Goal: Transaction & Acquisition: Purchase product/service

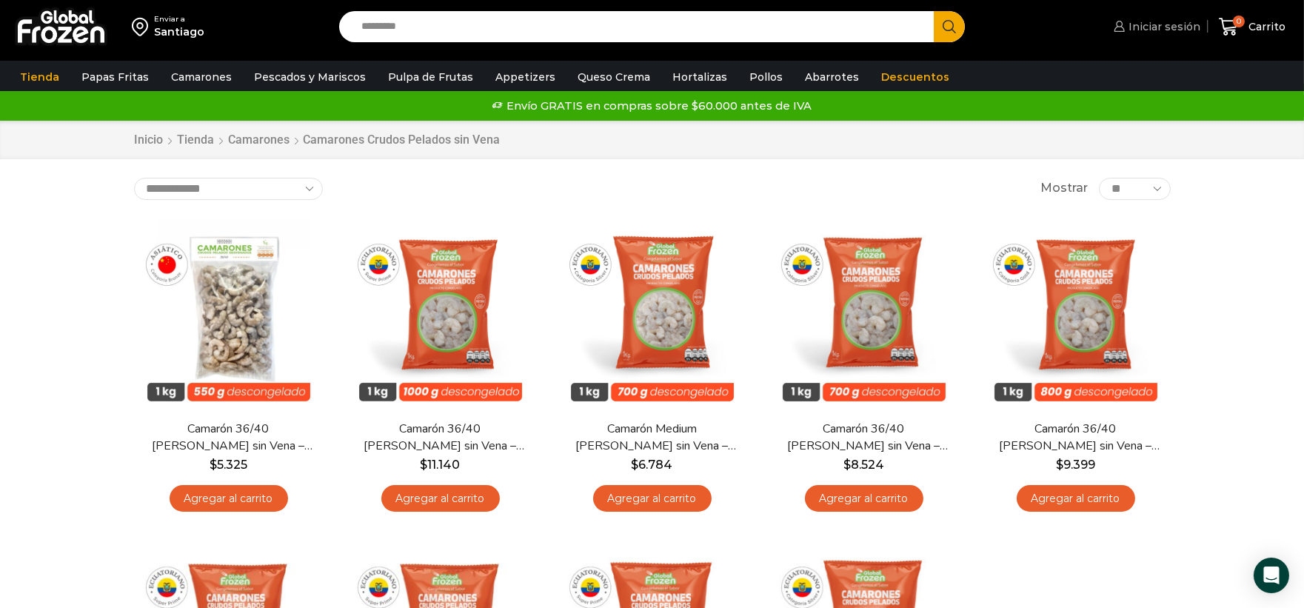
click at [1172, 33] on span "Iniciar sesión" at bounding box center [1163, 26] width 76 height 15
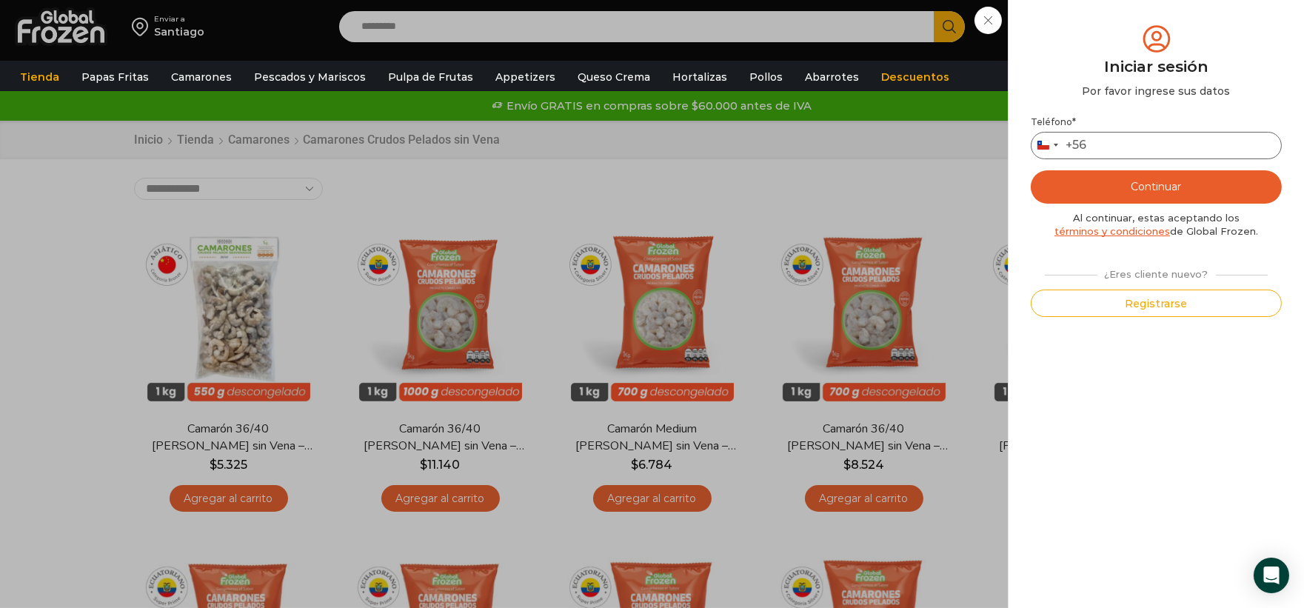
click at [1173, 147] on input "Teléfono *" at bounding box center [1156, 145] width 251 height 27
type input "*********"
click at [1183, 180] on button "Continuar" at bounding box center [1156, 186] width 251 height 33
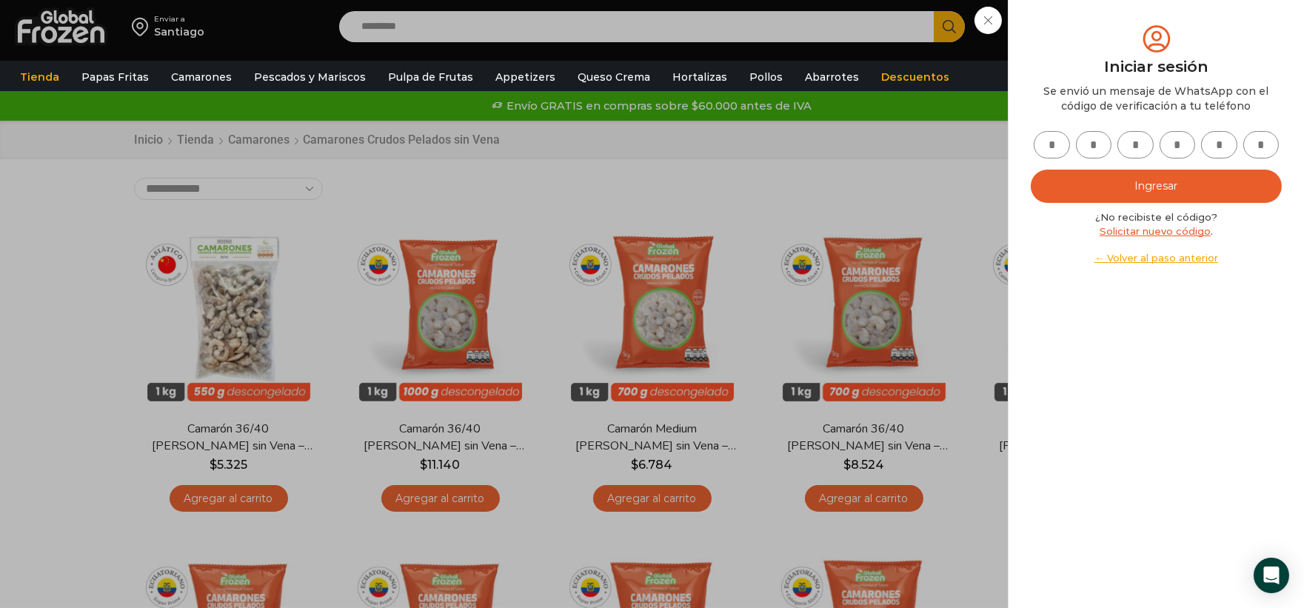
click at [1055, 156] on input "text" at bounding box center [1052, 144] width 36 height 27
type input "*"
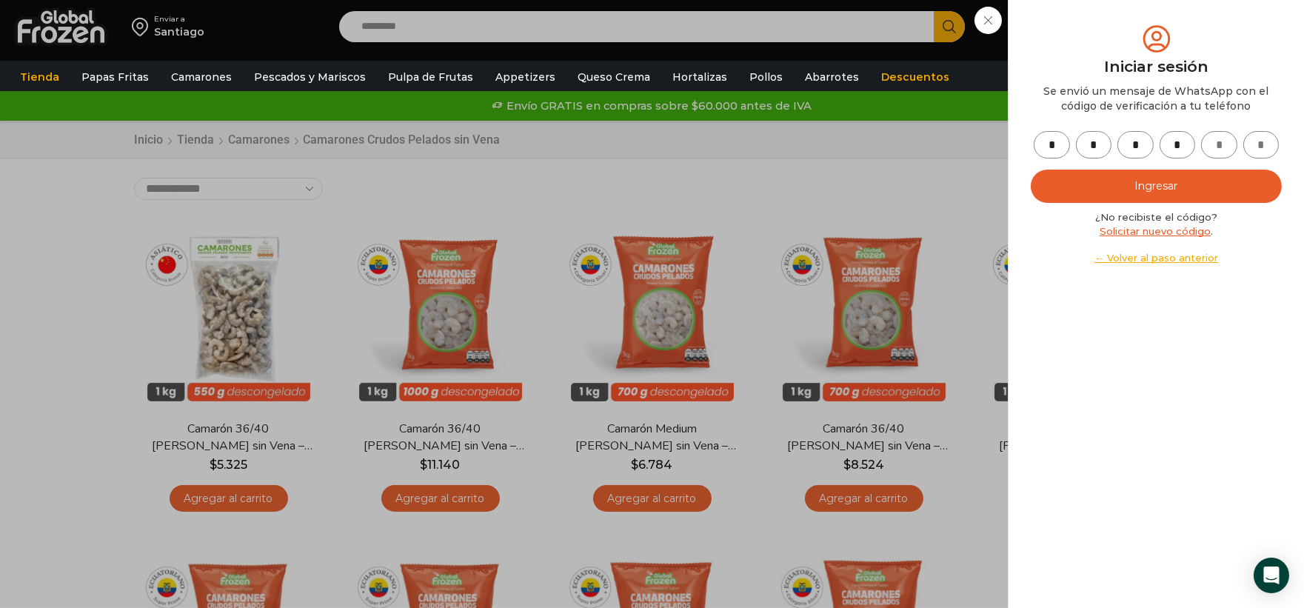
type input "*"
click at [1079, 174] on button "Ingresar" at bounding box center [1156, 186] width 251 height 33
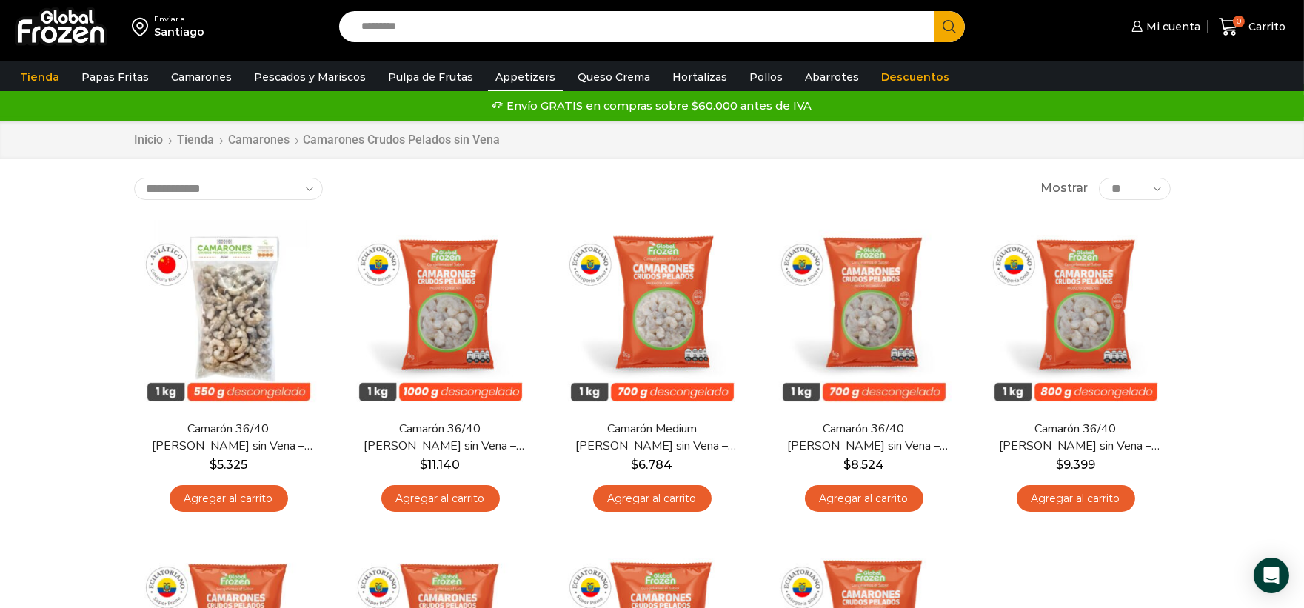
click at [502, 79] on link "Appetizers" at bounding box center [525, 77] width 75 height 28
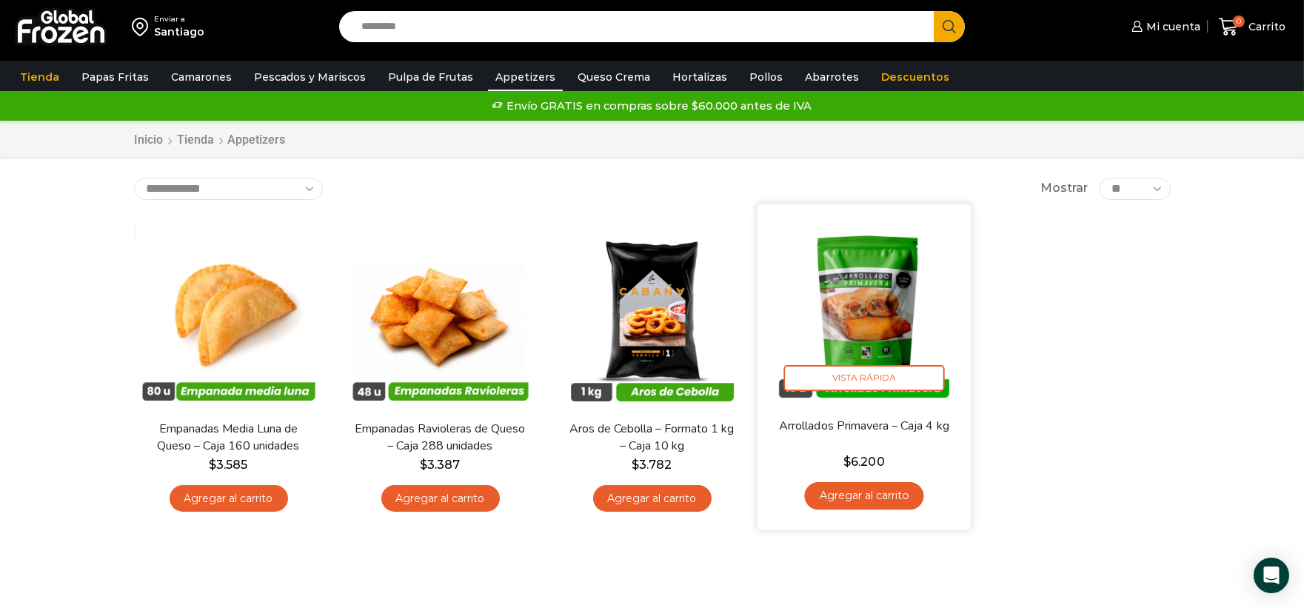
click at [845, 490] on link "Agregar al carrito" at bounding box center [863, 495] width 119 height 27
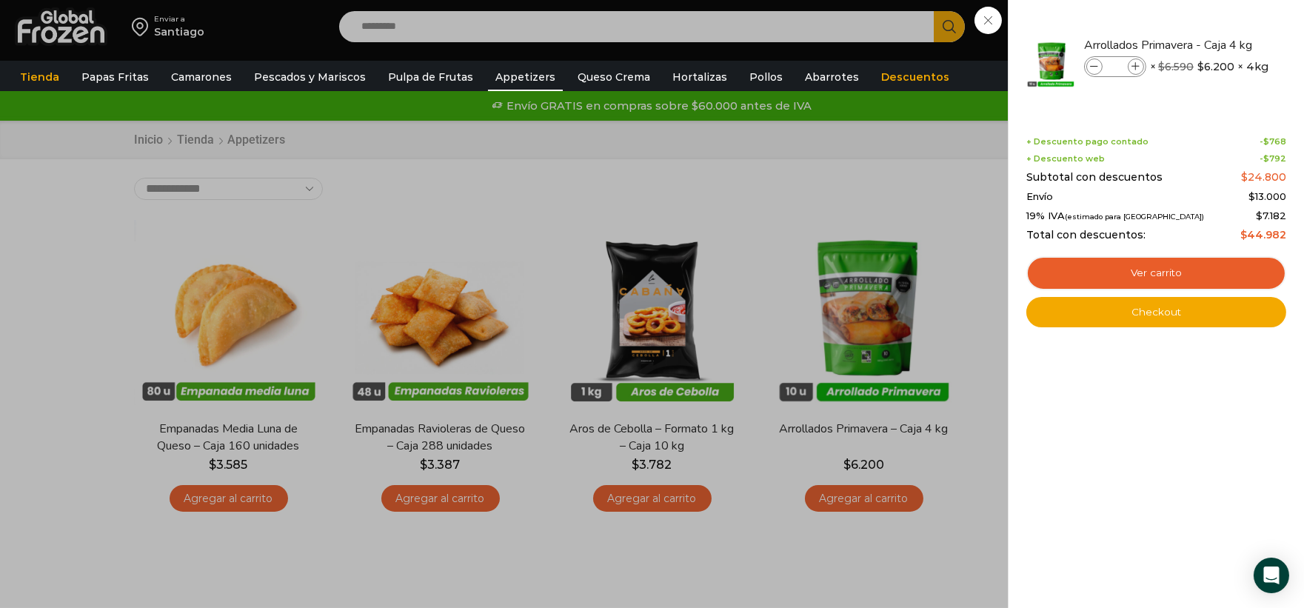
click at [1215, 30] on div "1 Carrito 1 1 Shopping Cart *" at bounding box center [1252, 27] width 74 height 35
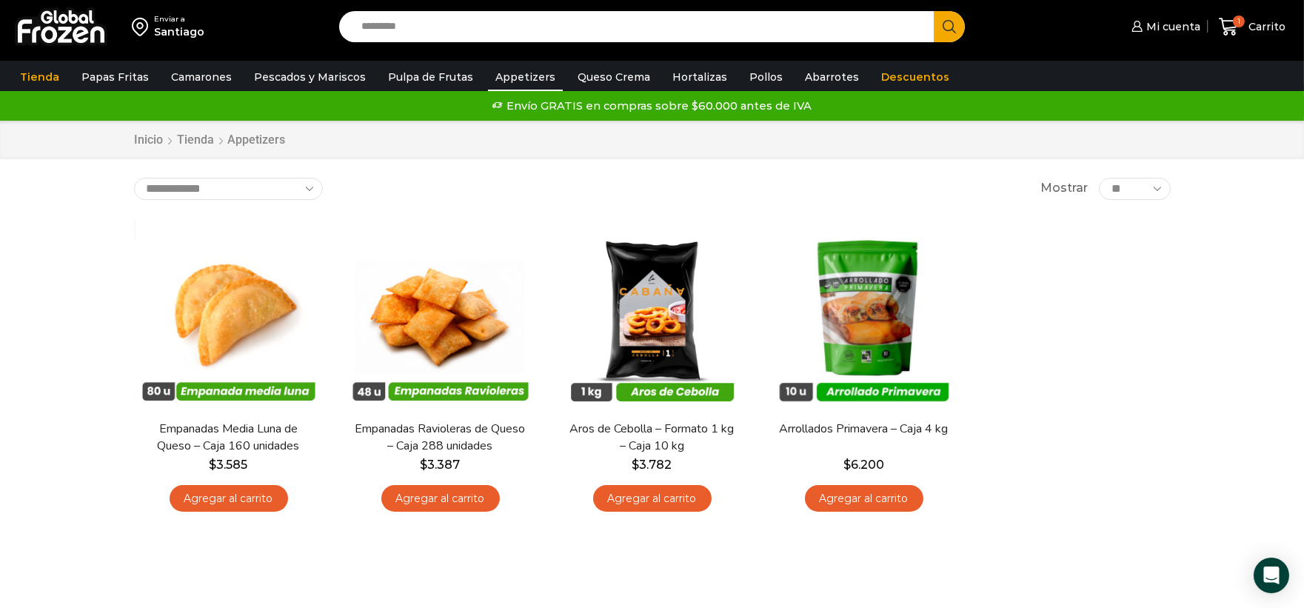
click at [780, 33] on input "Search input" at bounding box center [640, 26] width 573 height 31
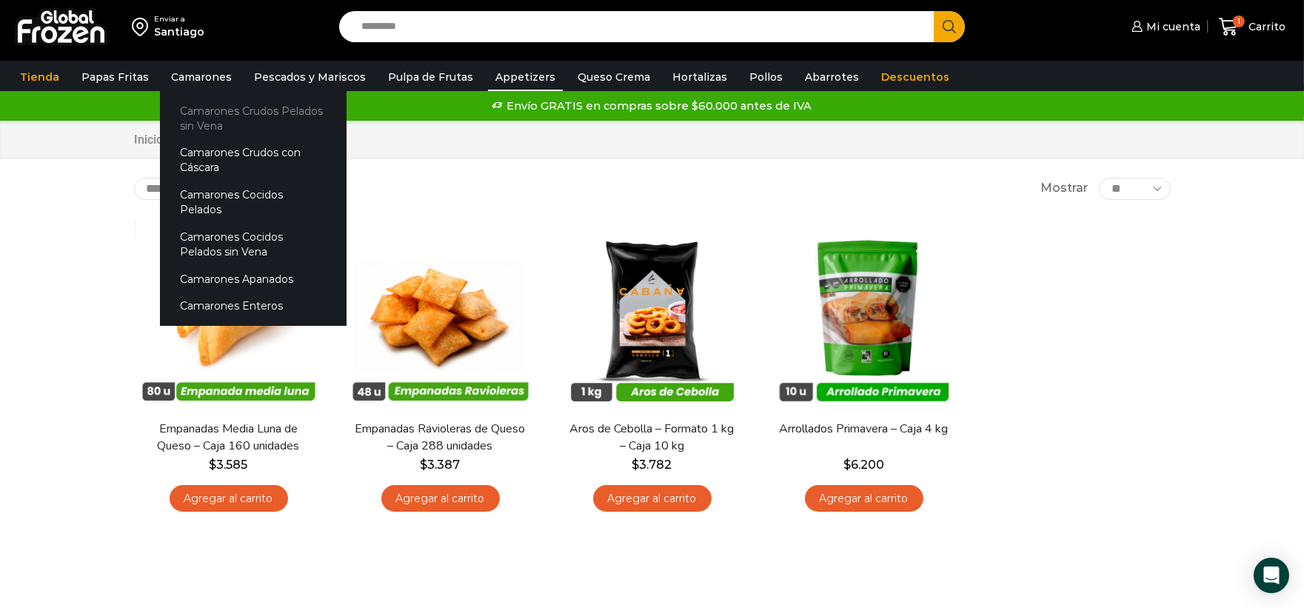
click at [215, 118] on link "Camarones Crudos Pelados sin Vena" at bounding box center [253, 118] width 187 height 42
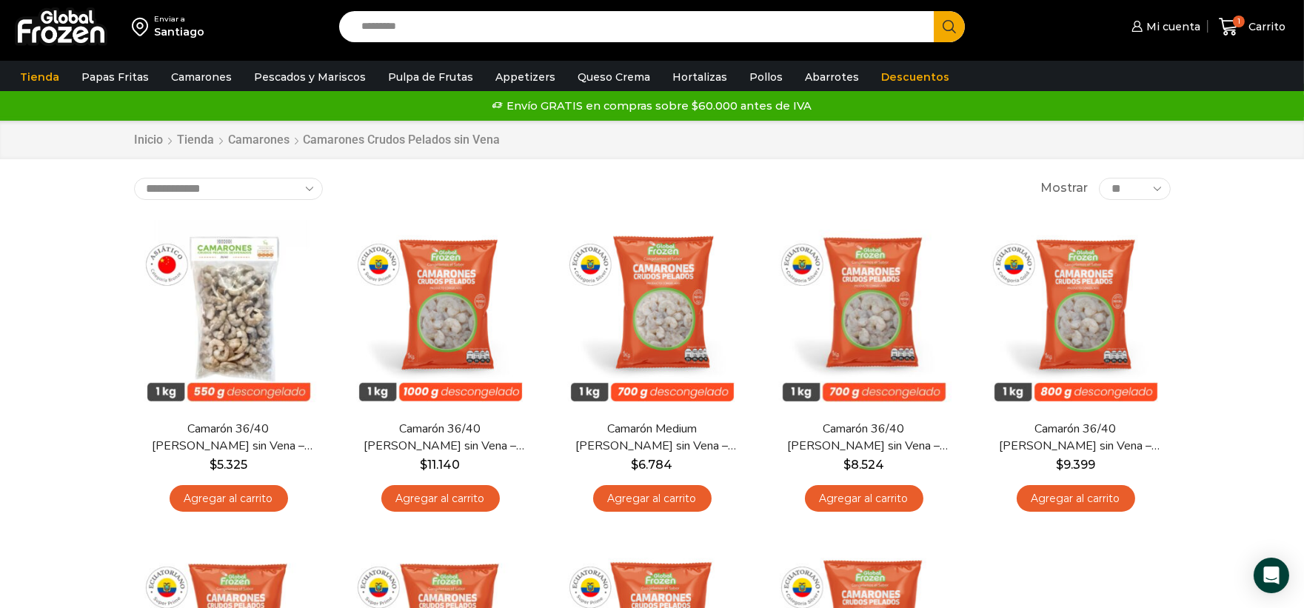
click at [265, 191] on select "**********" at bounding box center [228, 189] width 189 height 22
click at [267, 191] on select "**********" at bounding box center [228, 189] width 189 height 22
select select "*****"
click at [134, 178] on select "**********" at bounding box center [228, 189] width 189 height 22
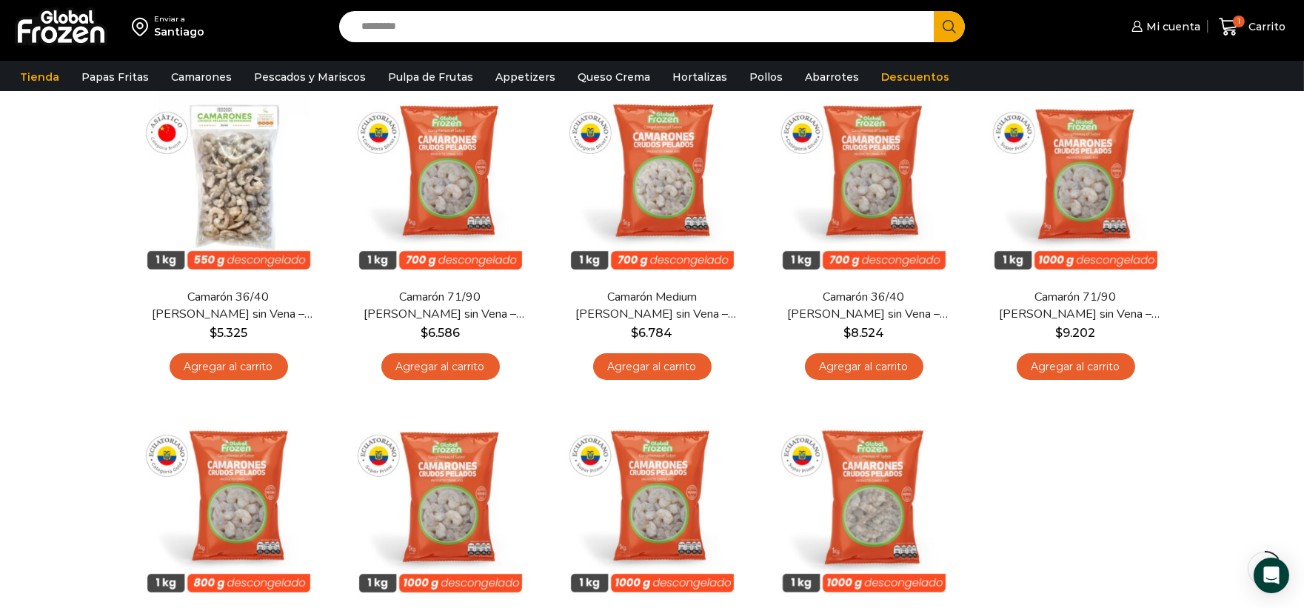
scroll to position [98, 0]
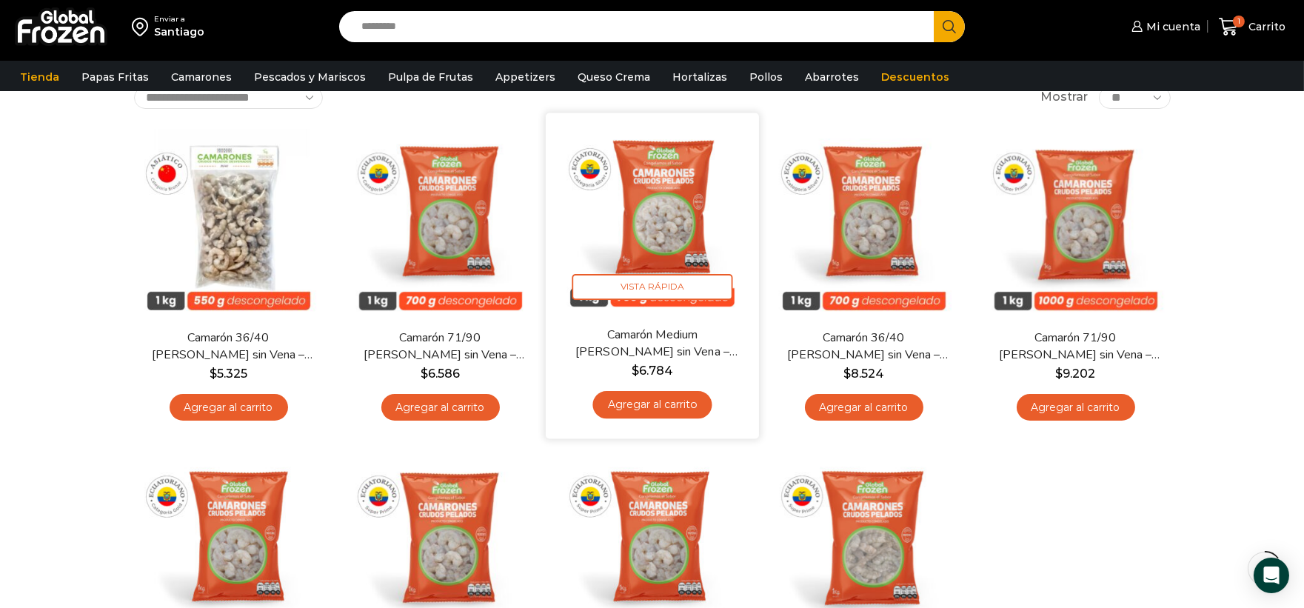
click at [690, 407] on link "Agregar al carrito" at bounding box center [651, 404] width 119 height 27
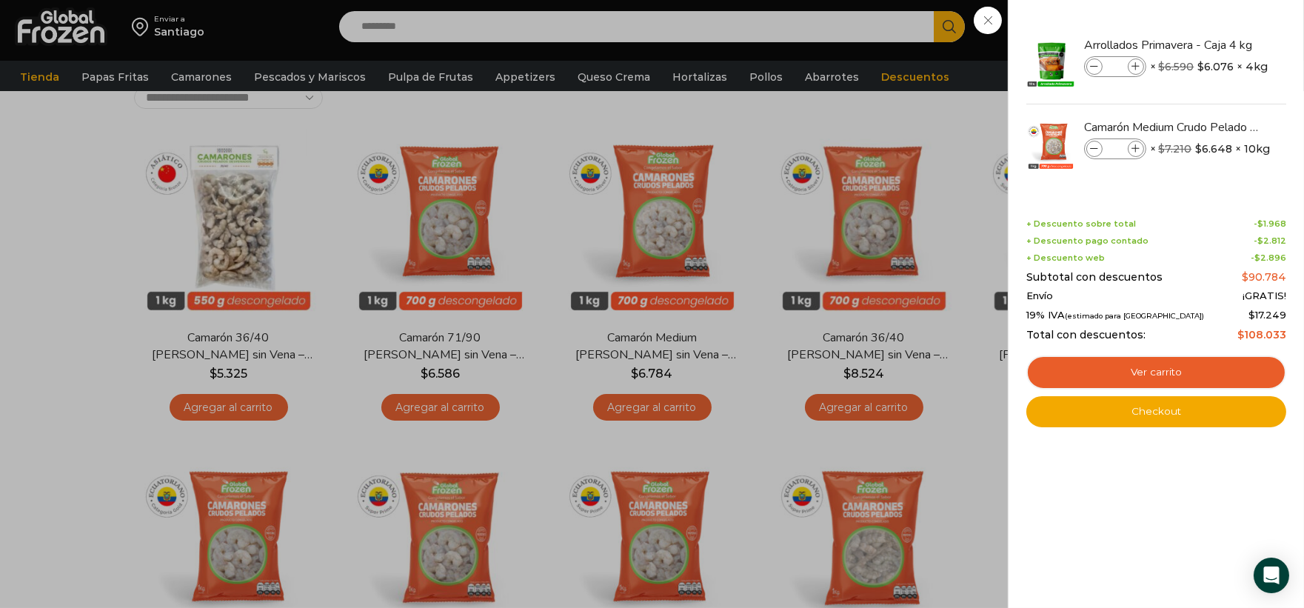
click at [1215, 44] on div "2 Carrito 2 2 Shopping Cart *" at bounding box center [1252, 27] width 74 height 35
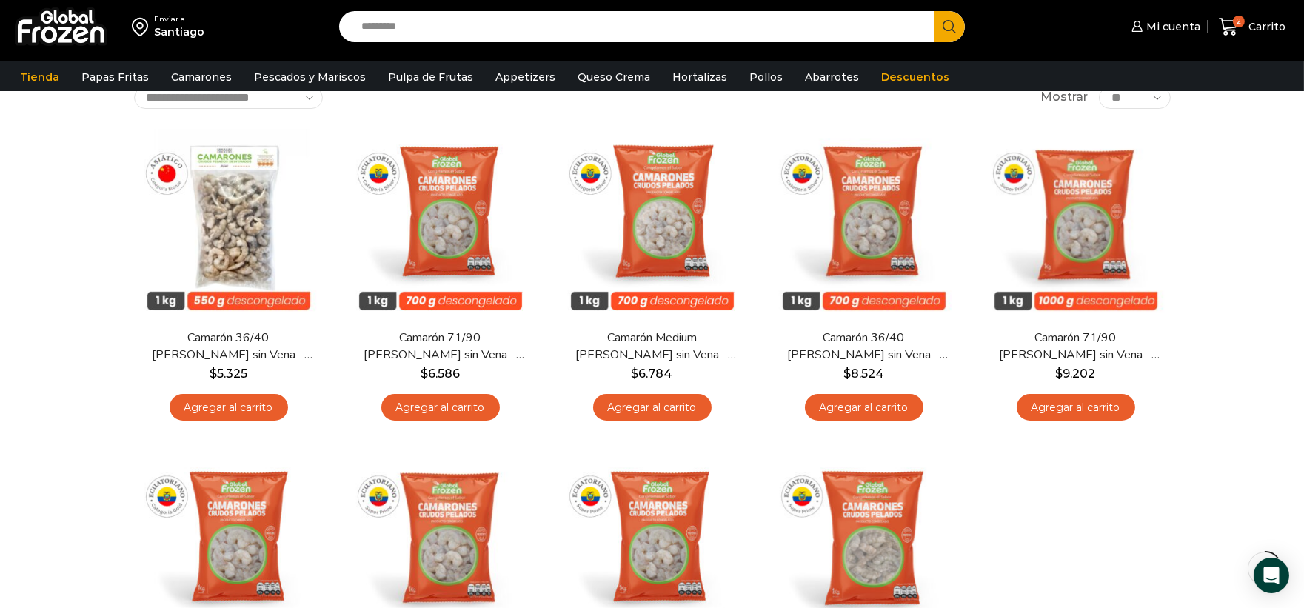
click at [665, 33] on input "Search input" at bounding box center [640, 26] width 573 height 31
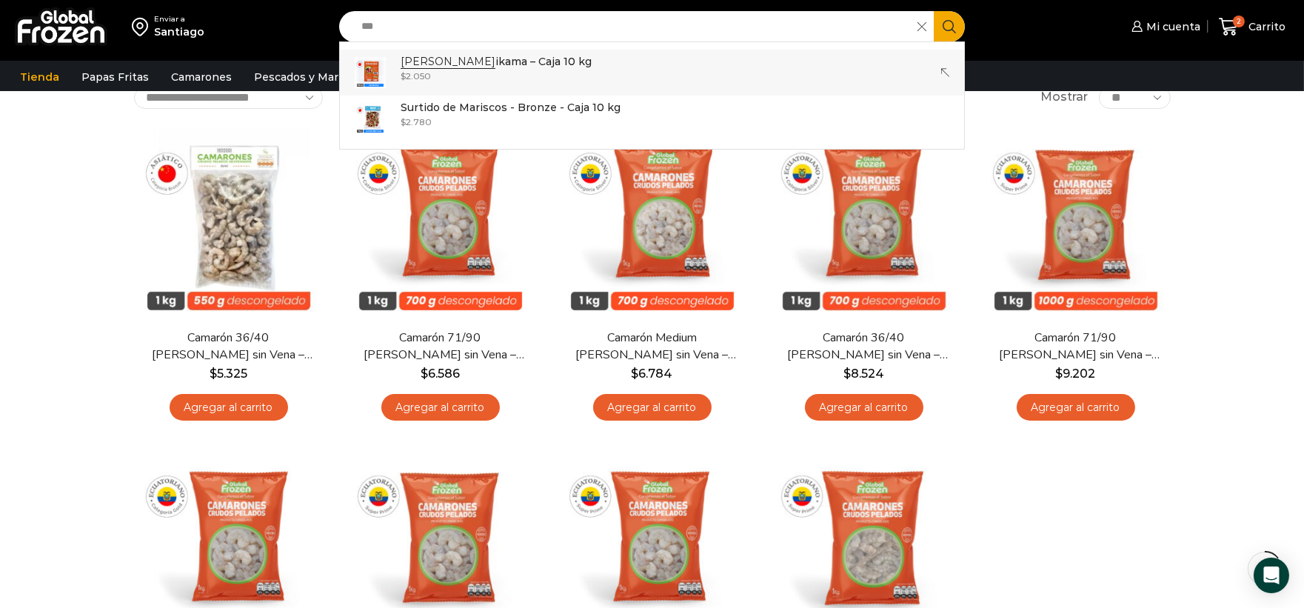
click at [478, 78] on div "$ 2.050" at bounding box center [496, 76] width 191 height 13
type input "**********"
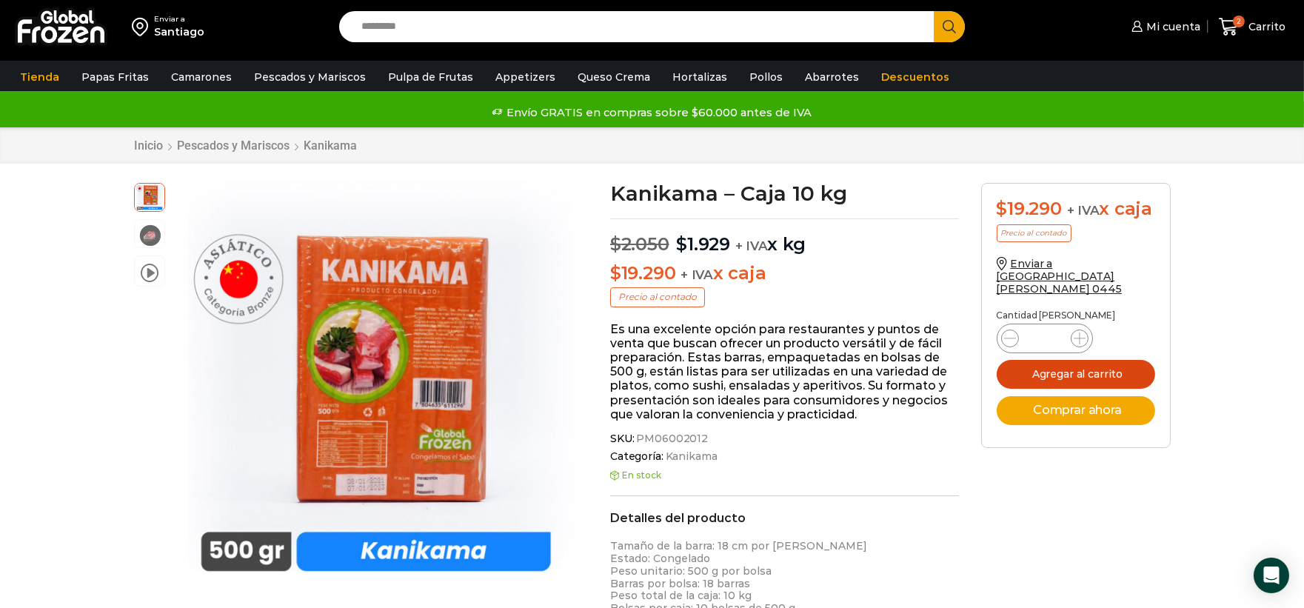
click at [1097, 360] on button "Agregar al carrito" at bounding box center [1076, 374] width 158 height 29
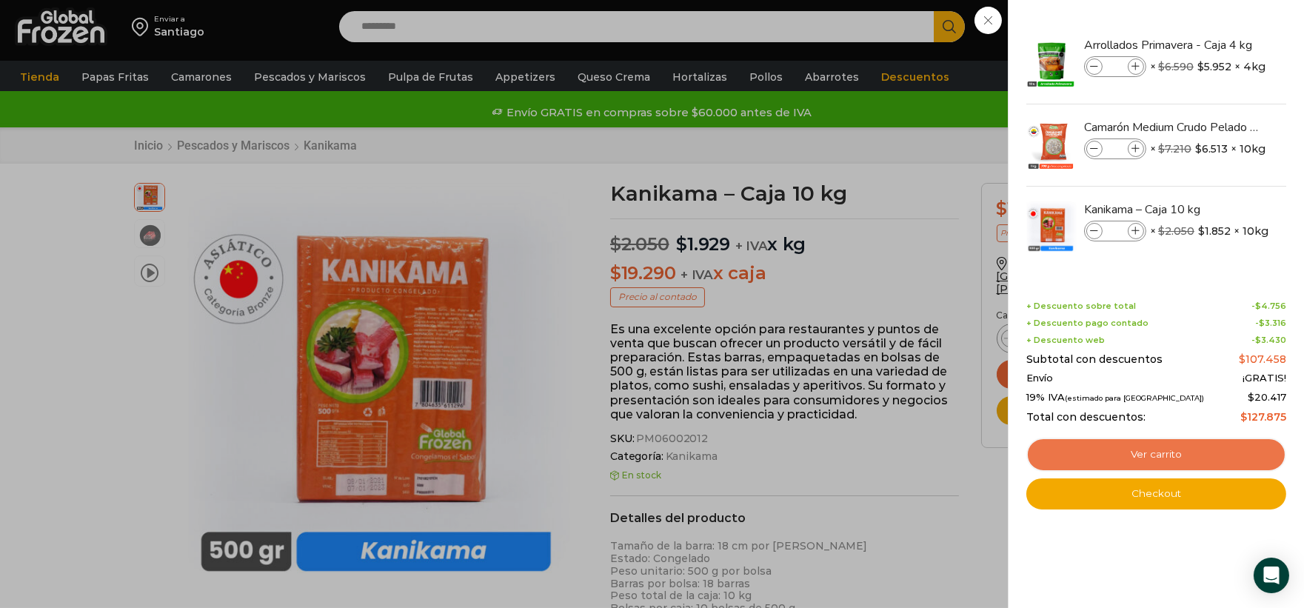
click at [1173, 448] on link "Ver carrito" at bounding box center [1156, 455] width 260 height 34
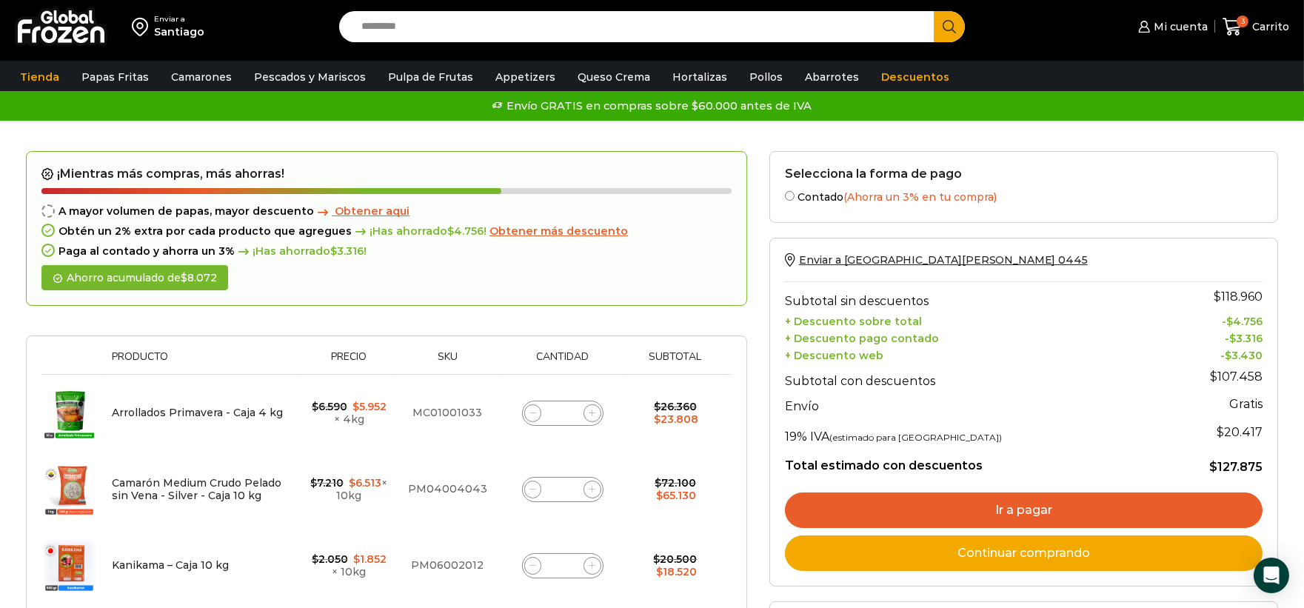
click at [378, 204] on span "Obtener aqui" at bounding box center [372, 210] width 75 height 13
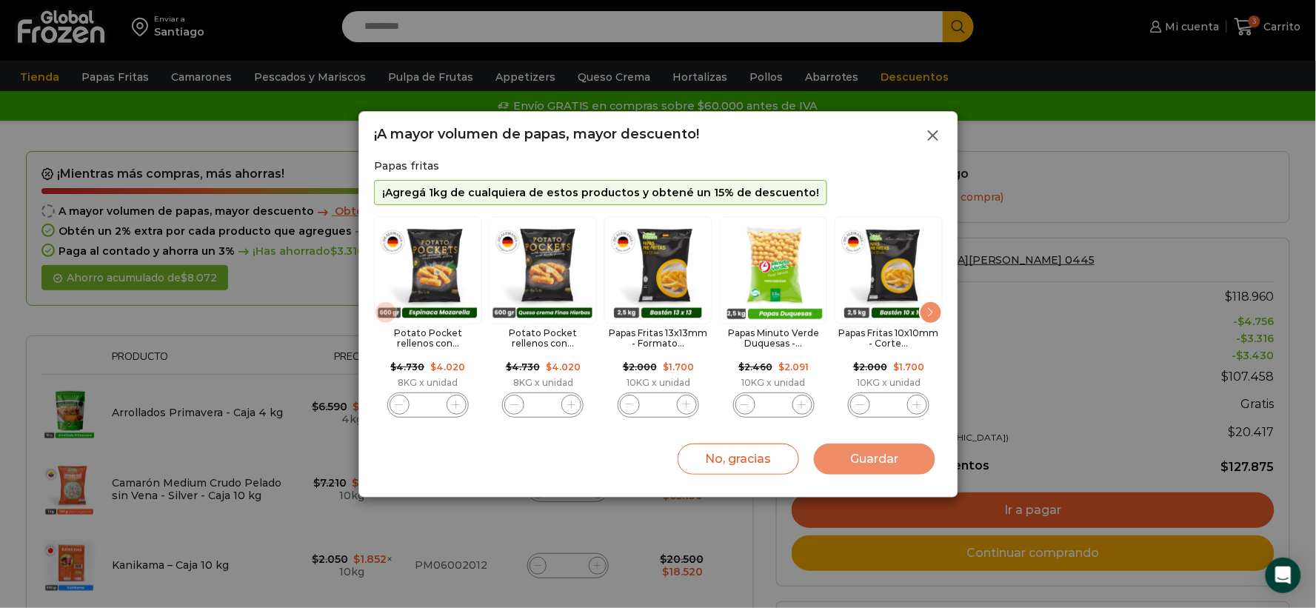
click at [929, 141] on icon at bounding box center [933, 136] width 18 height 18
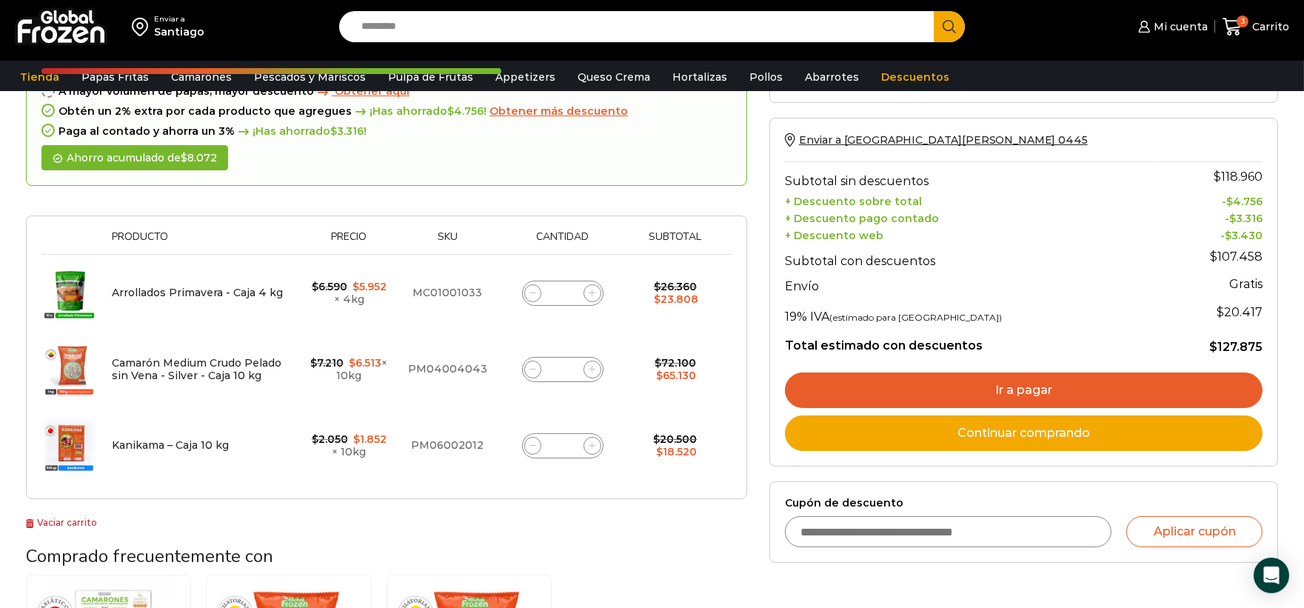
scroll to position [164, 0]
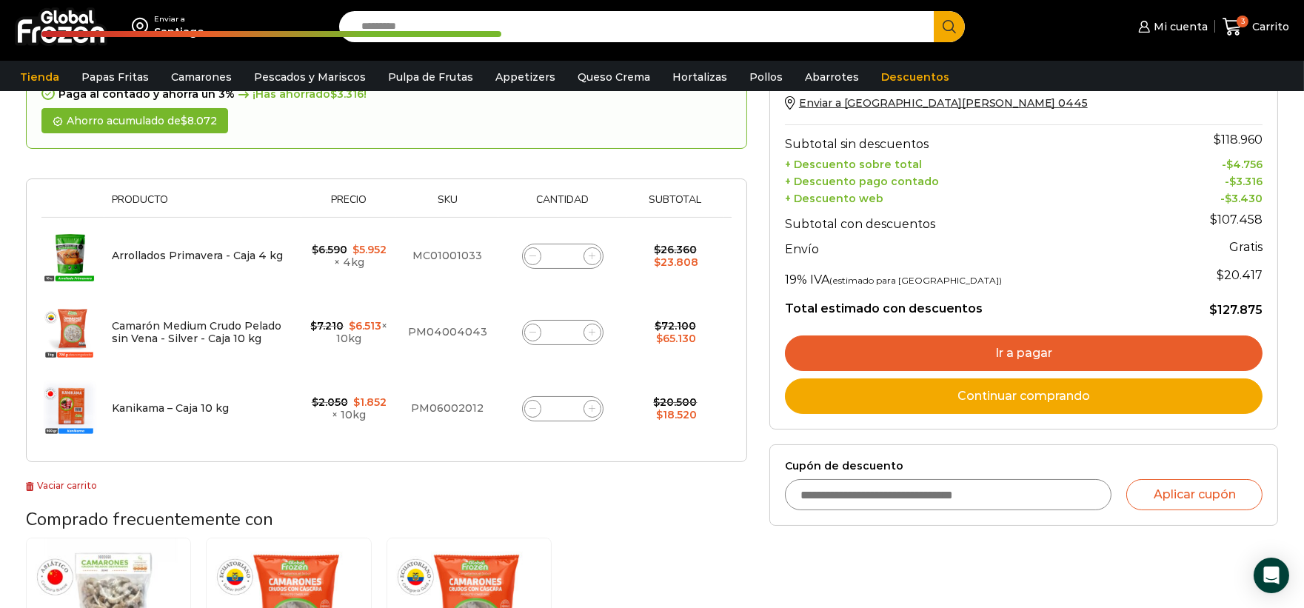
click at [594, 336] on span at bounding box center [592, 333] width 18 height 18
type input "*"
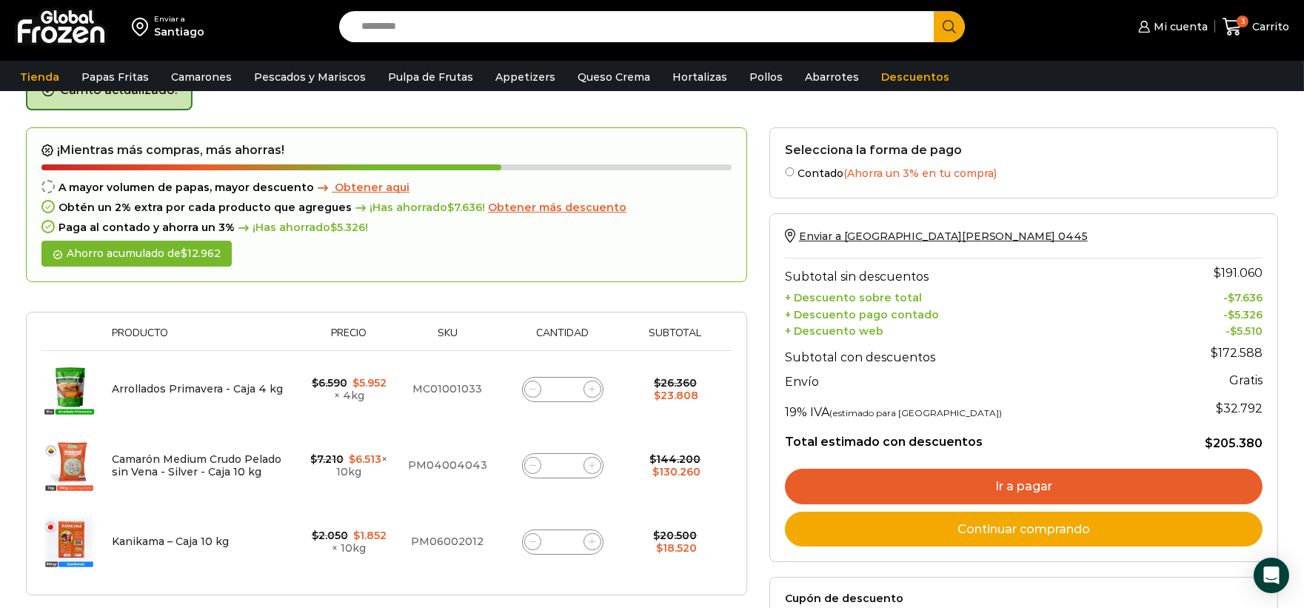
scroll to position [83, 0]
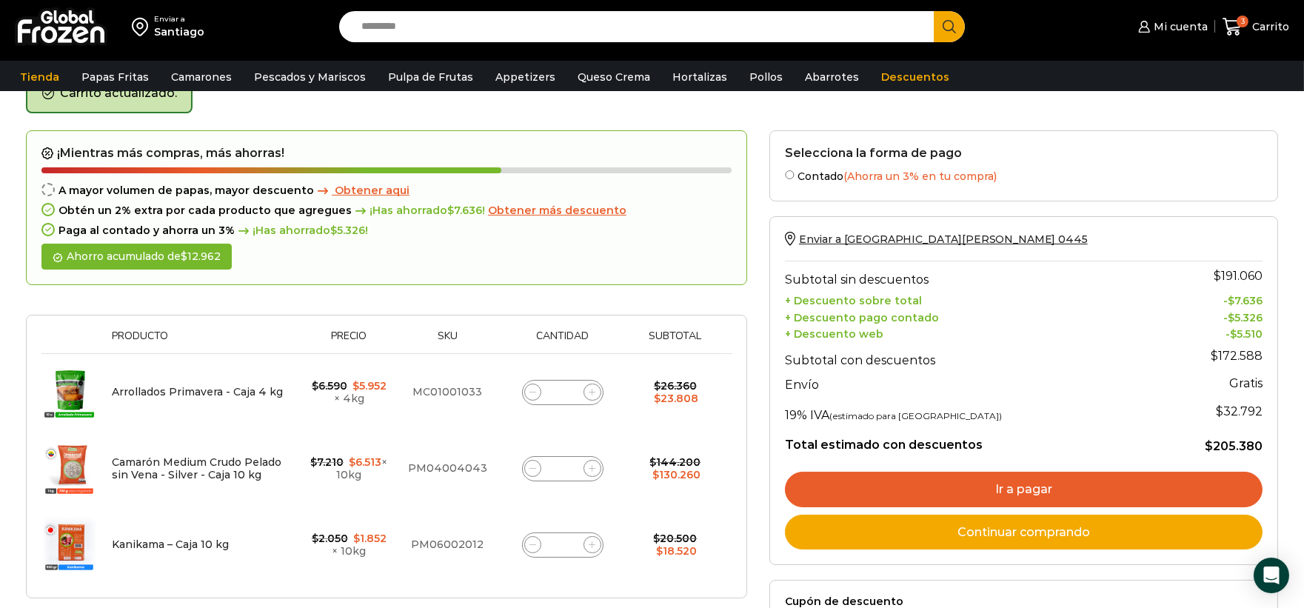
click at [595, 470] on span at bounding box center [592, 469] width 18 height 18
type input "*"
click at [591, 550] on span at bounding box center [592, 545] width 18 height 18
click at [595, 545] on icon at bounding box center [592, 544] width 7 height 7
type input "*"
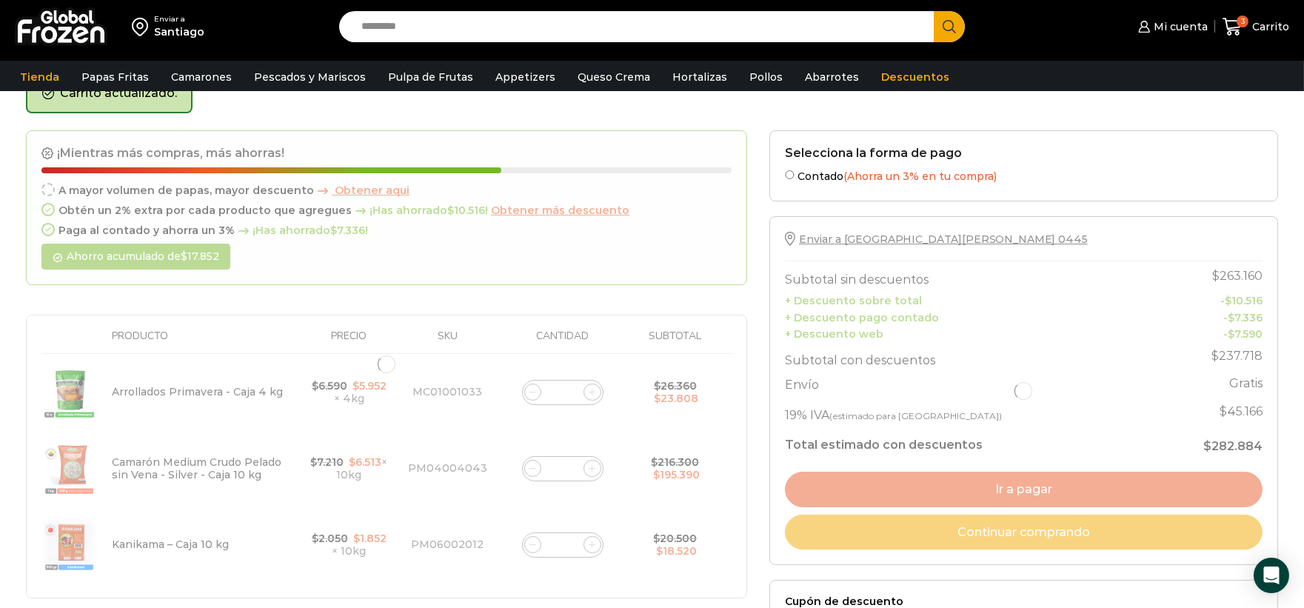
click at [595, 545] on div at bounding box center [386, 364] width 721 height 469
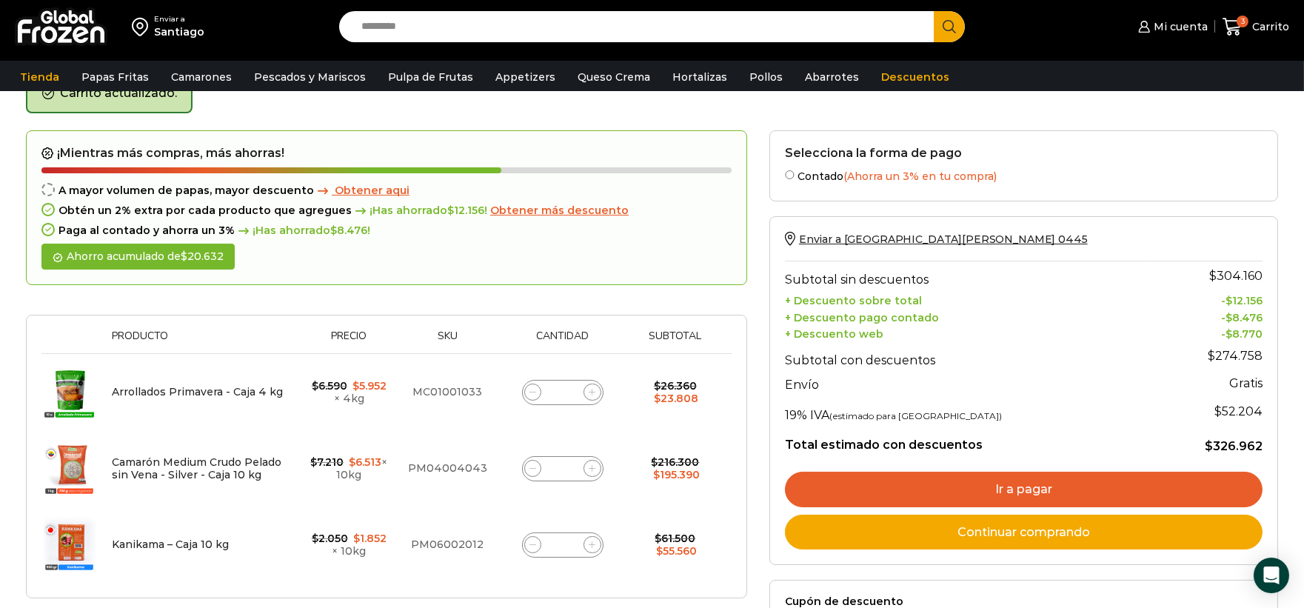
click at [593, 541] on icon at bounding box center [592, 544] width 7 height 7
type input "*"
click at [598, 474] on div "Camarón Medium Crudo Pelado sin Vena - Silver - Caja 10 kg cantidad *" at bounding box center [562, 468] width 81 height 25
click at [595, 465] on span at bounding box center [592, 469] width 18 height 18
type input "*"
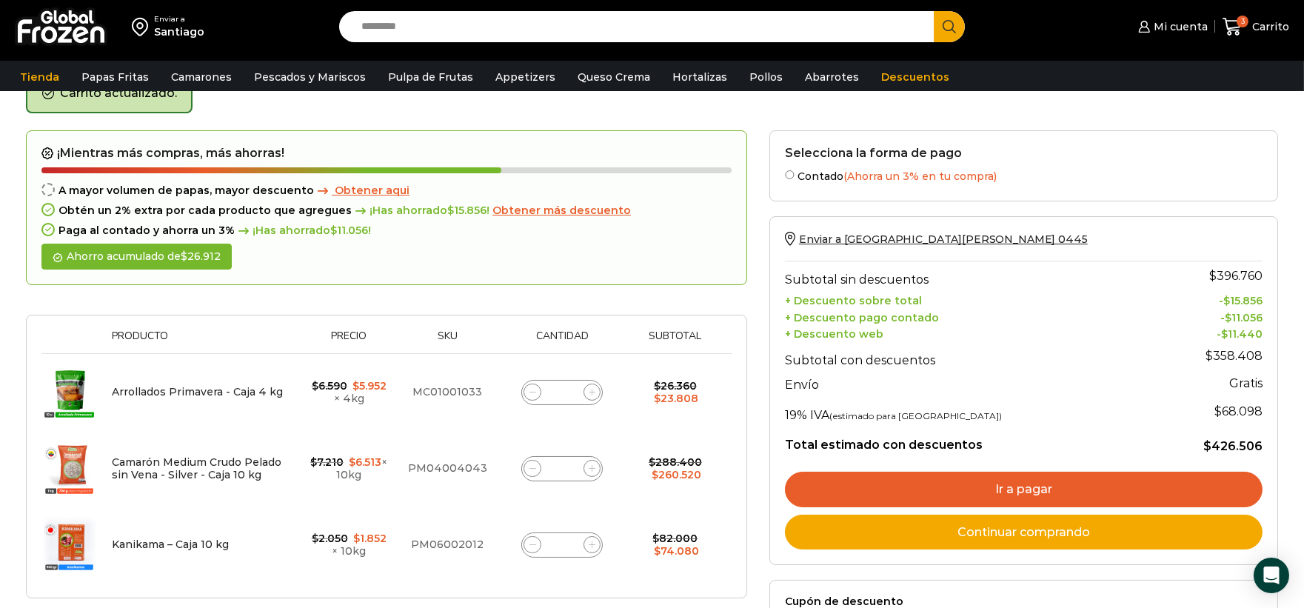
click at [591, 465] on icon at bounding box center [592, 468] width 7 height 7
type input "*"
click at [595, 546] on span at bounding box center [592, 545] width 18 height 18
type input "*"
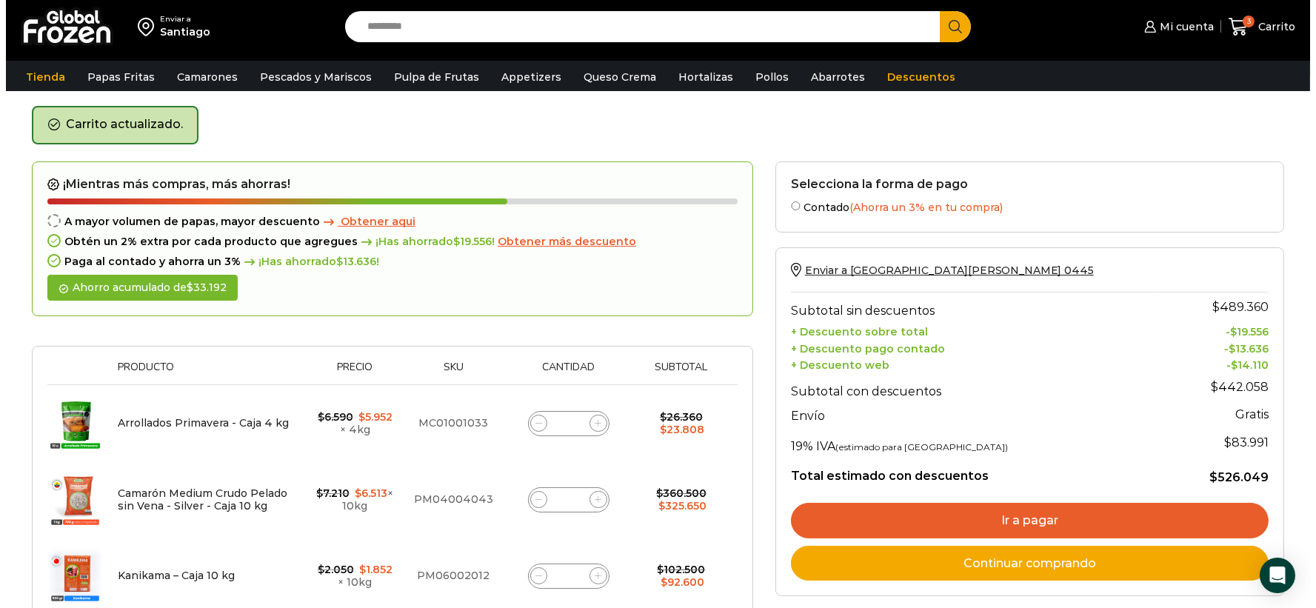
scroll to position [32, 0]
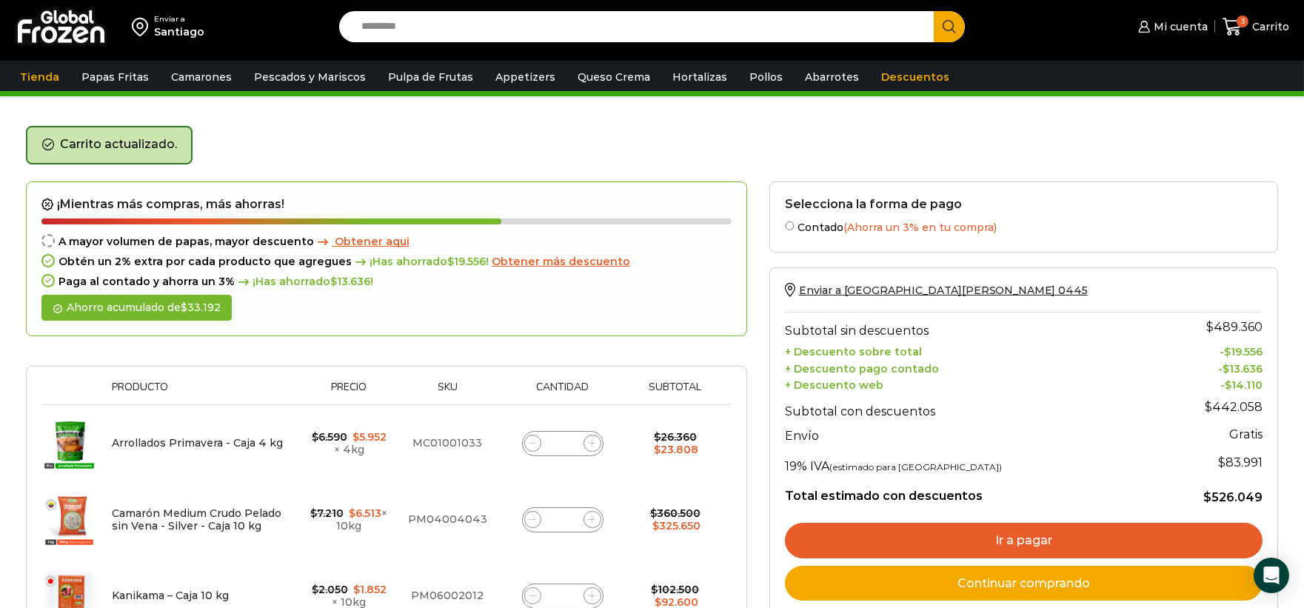
click at [390, 242] on span "Obtener aqui" at bounding box center [372, 241] width 75 height 13
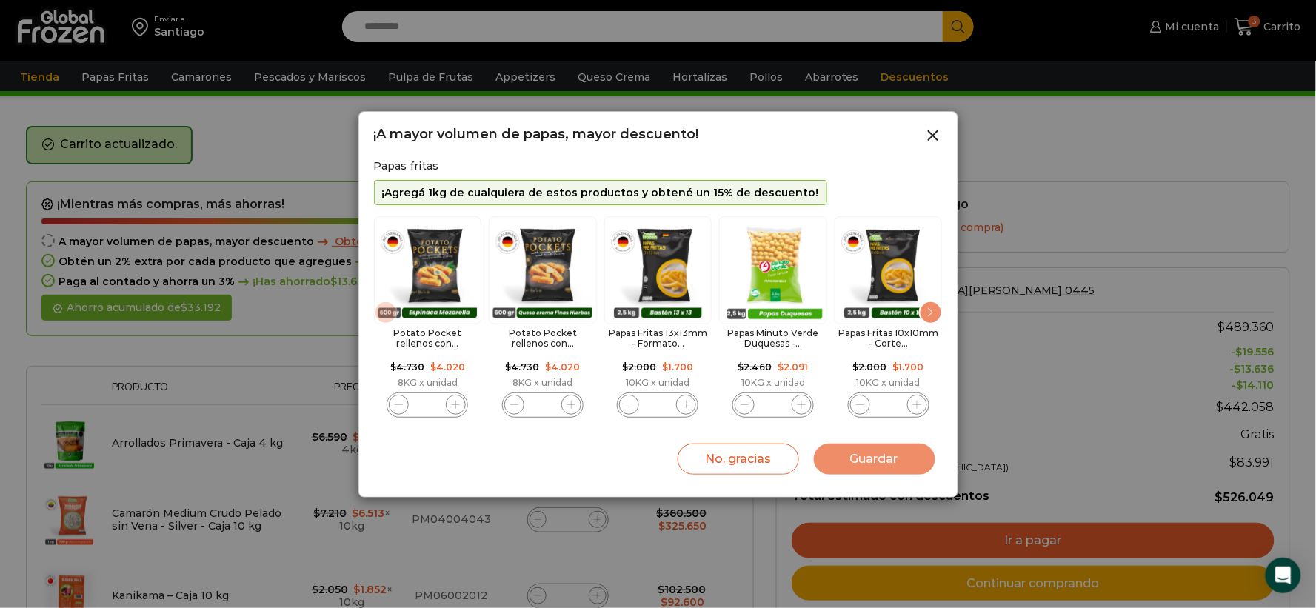
click at [928, 311] on div "Next slide" at bounding box center [931, 313] width 24 height 24
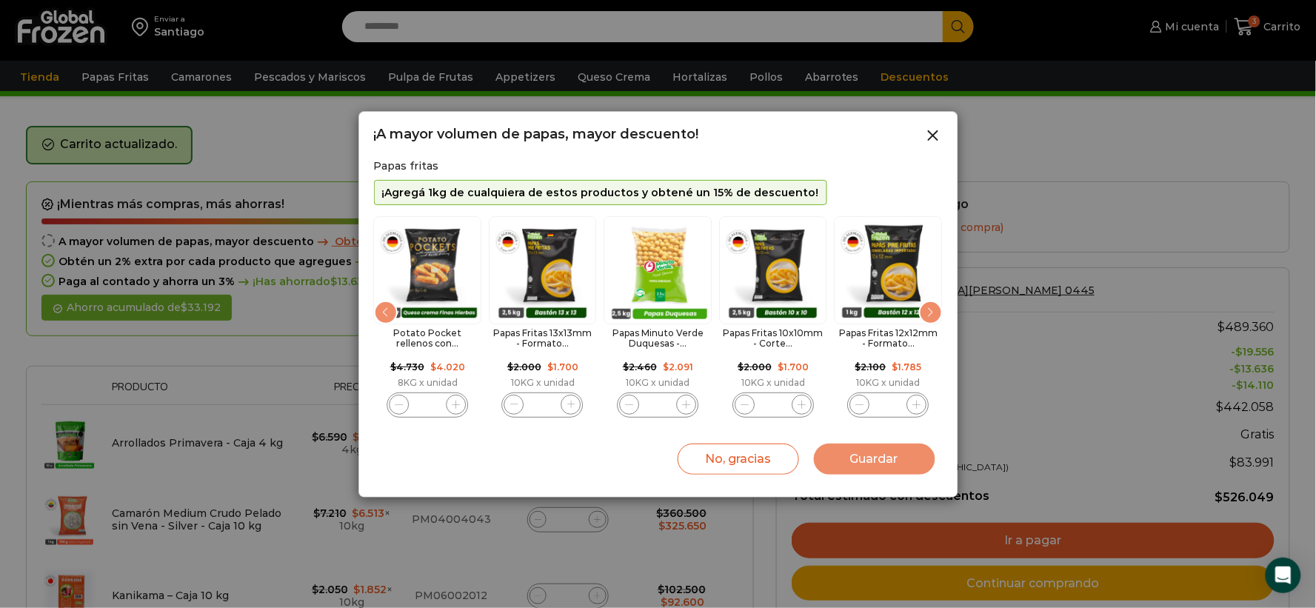
click at [928, 311] on div "Next slide" at bounding box center [931, 313] width 24 height 24
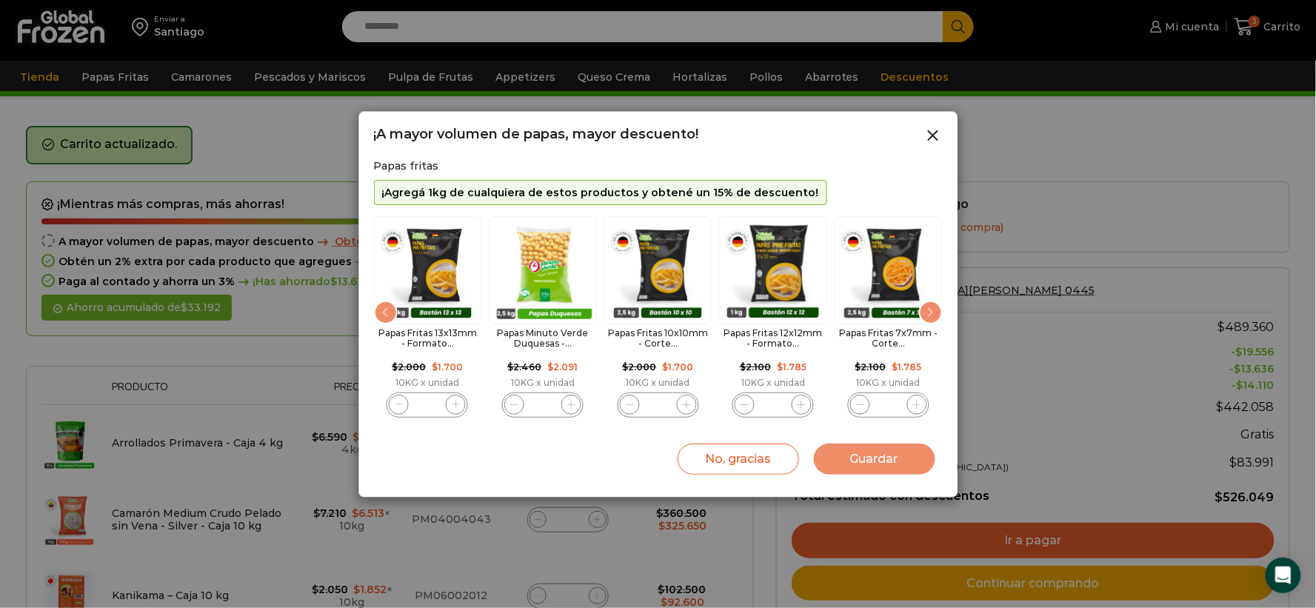
click at [928, 311] on div "Next slide" at bounding box center [931, 313] width 24 height 24
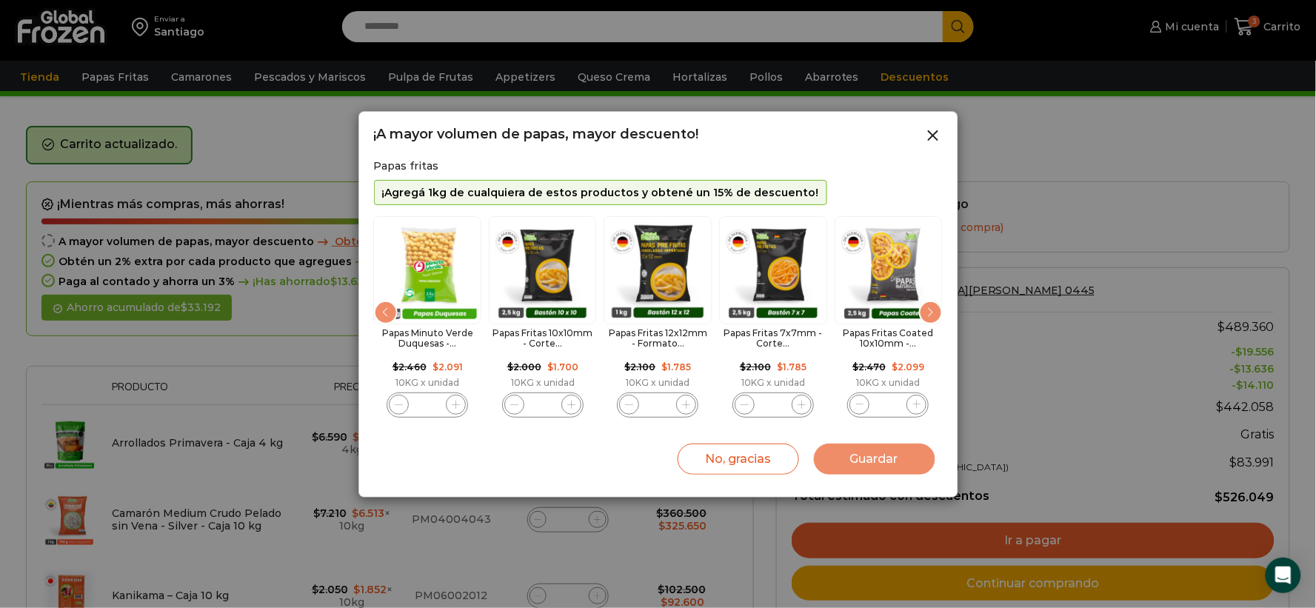
click at [928, 311] on div "Next slide" at bounding box center [931, 313] width 24 height 24
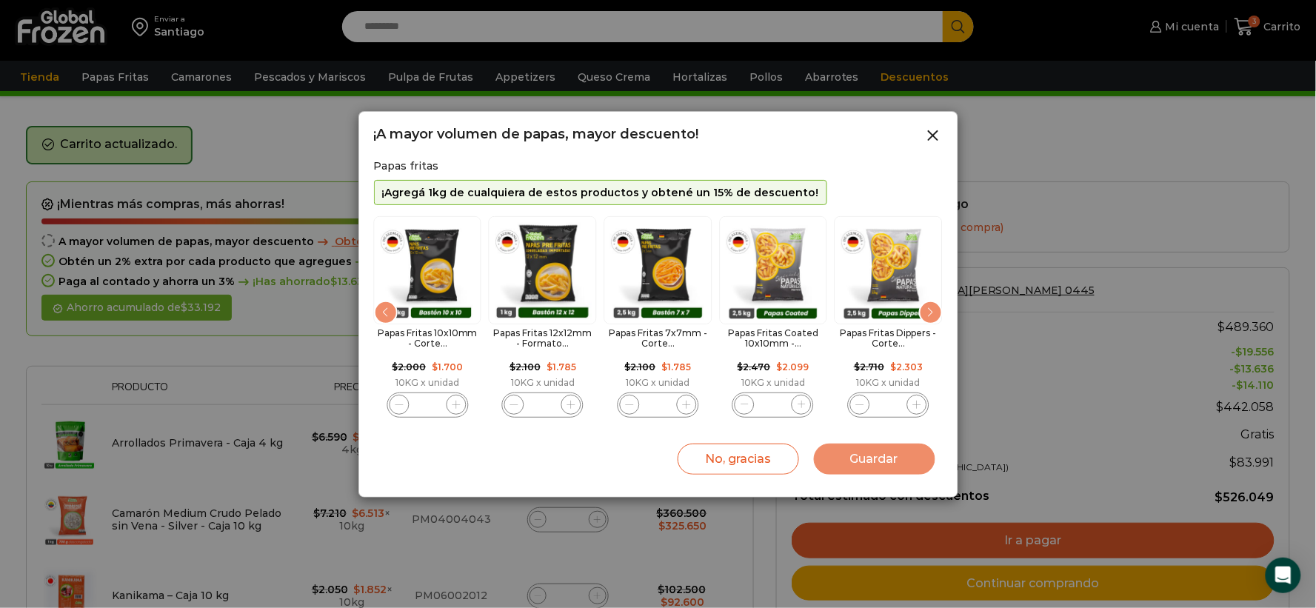
click at [457, 402] on icon "5 / 11" at bounding box center [456, 405] width 8 height 8
type input "*"
click at [891, 460] on button "Guardar" at bounding box center [874, 458] width 121 height 31
click at [866, 455] on button "Guardar" at bounding box center [874, 458] width 121 height 31
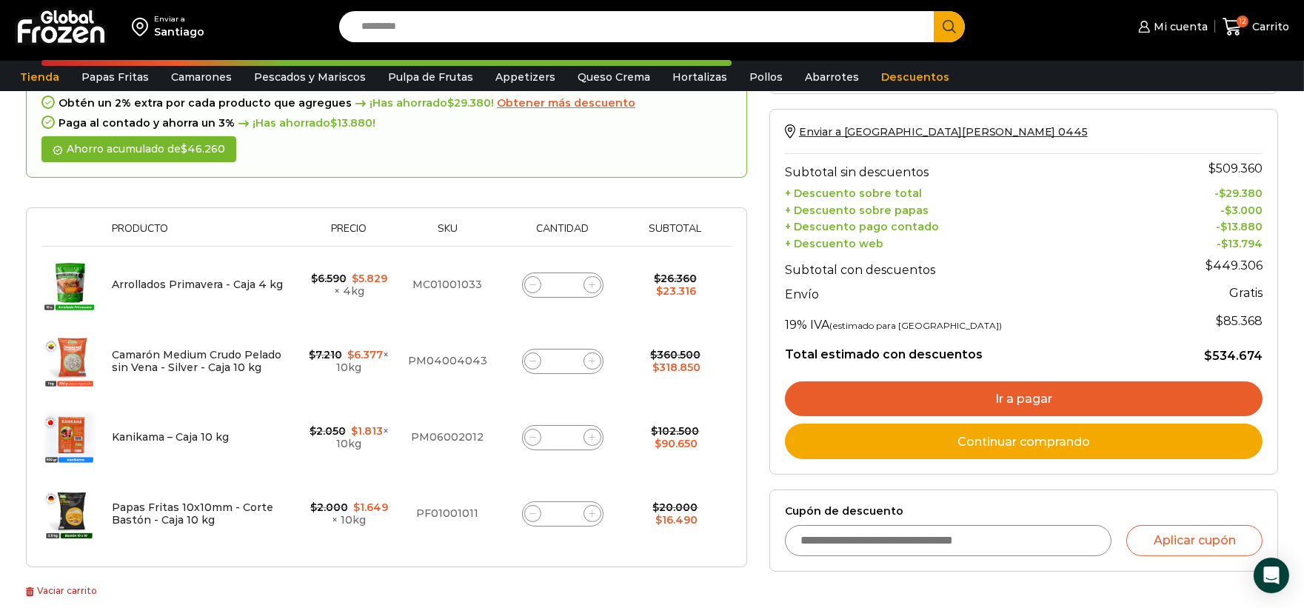
scroll to position [307, 0]
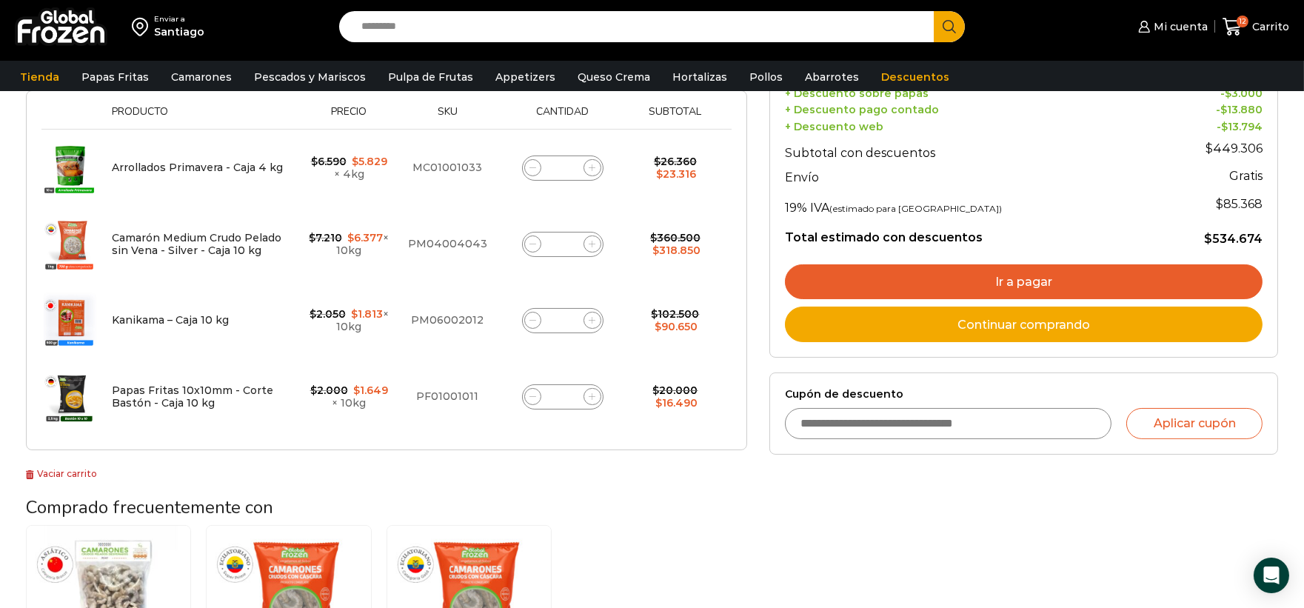
click at [524, 395] on span at bounding box center [533, 397] width 18 height 18
type input "*"
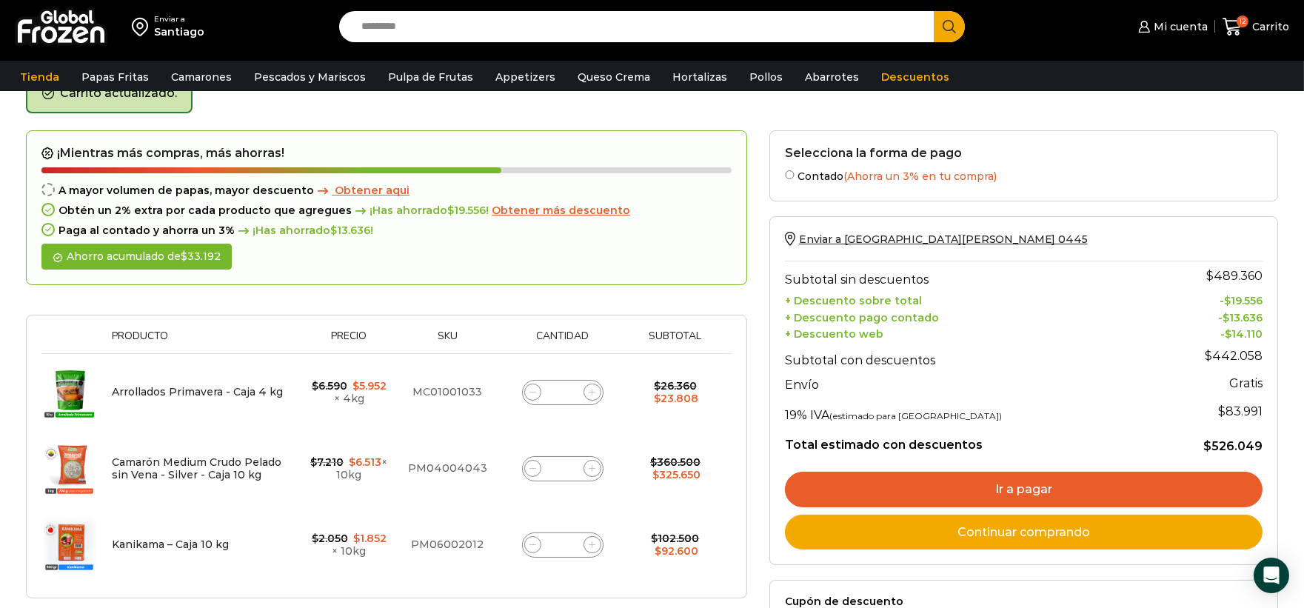
scroll to position [0, 0]
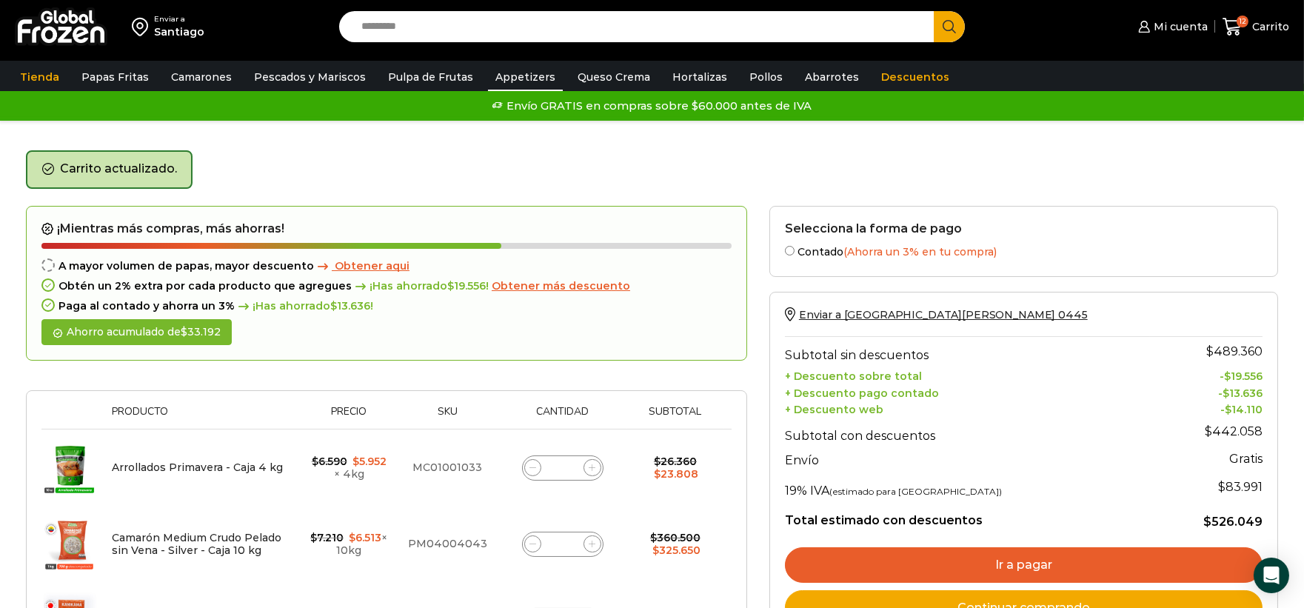
click at [521, 79] on link "Appetizers" at bounding box center [525, 77] width 75 height 28
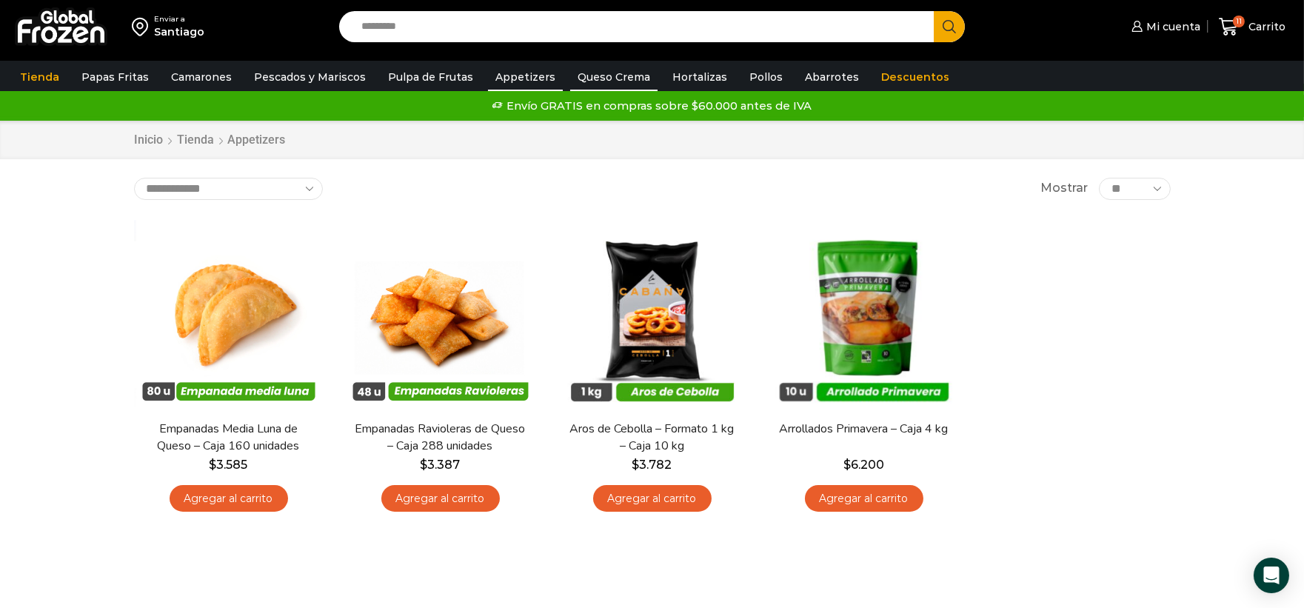
click at [609, 79] on link "Queso Crema" at bounding box center [613, 77] width 87 height 28
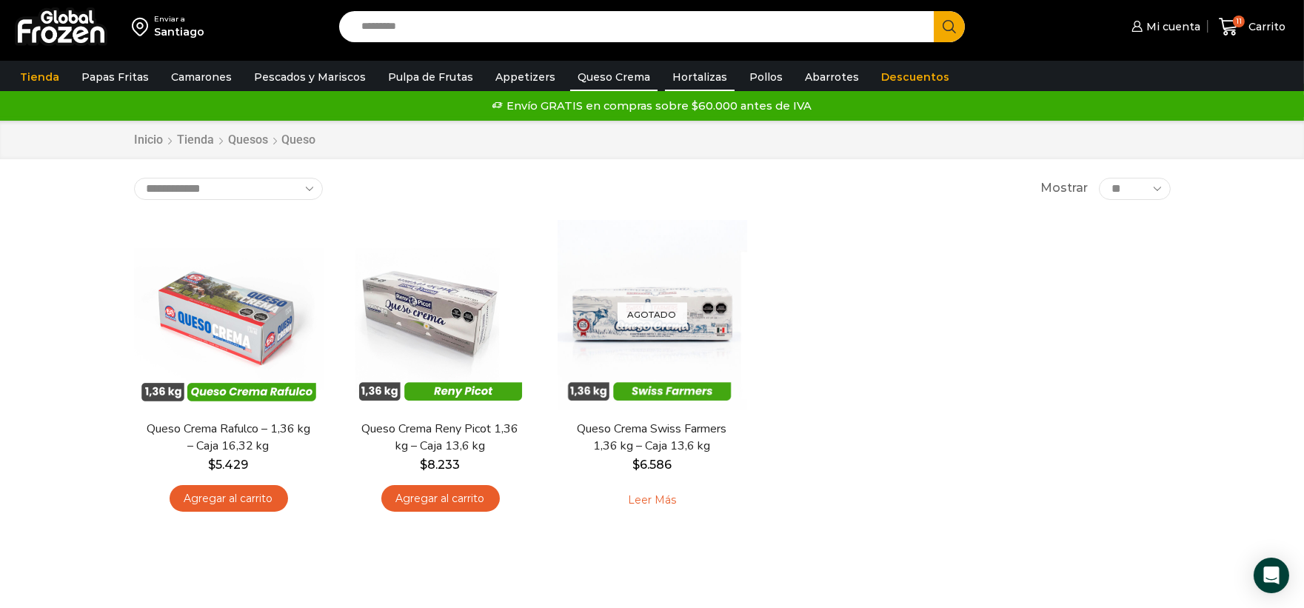
click at [686, 81] on link "Hortalizas" at bounding box center [700, 77] width 70 height 28
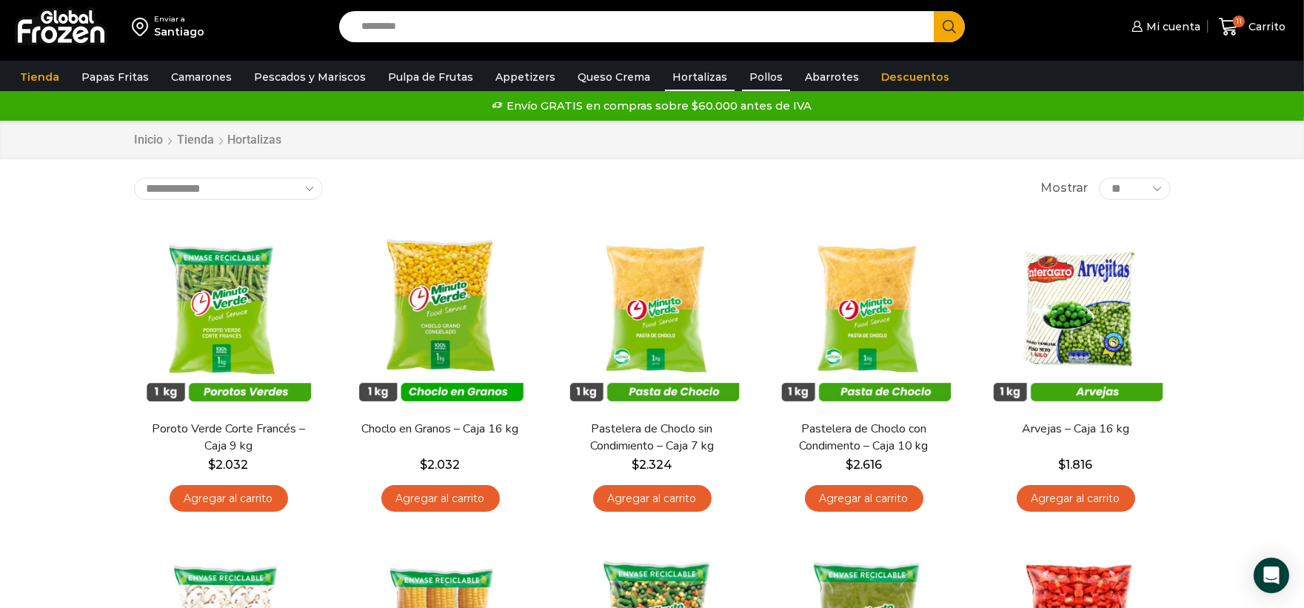
click at [742, 73] on link "Pollos" at bounding box center [766, 77] width 48 height 28
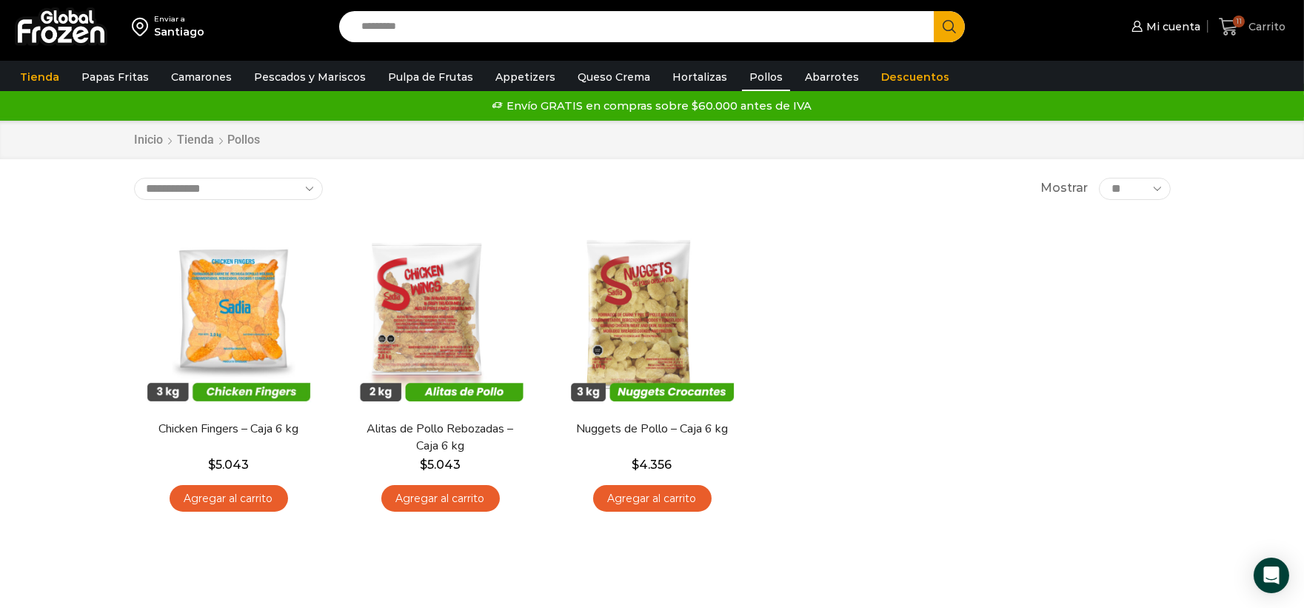
click at [1259, 27] on span "Carrito" at bounding box center [1265, 26] width 41 height 15
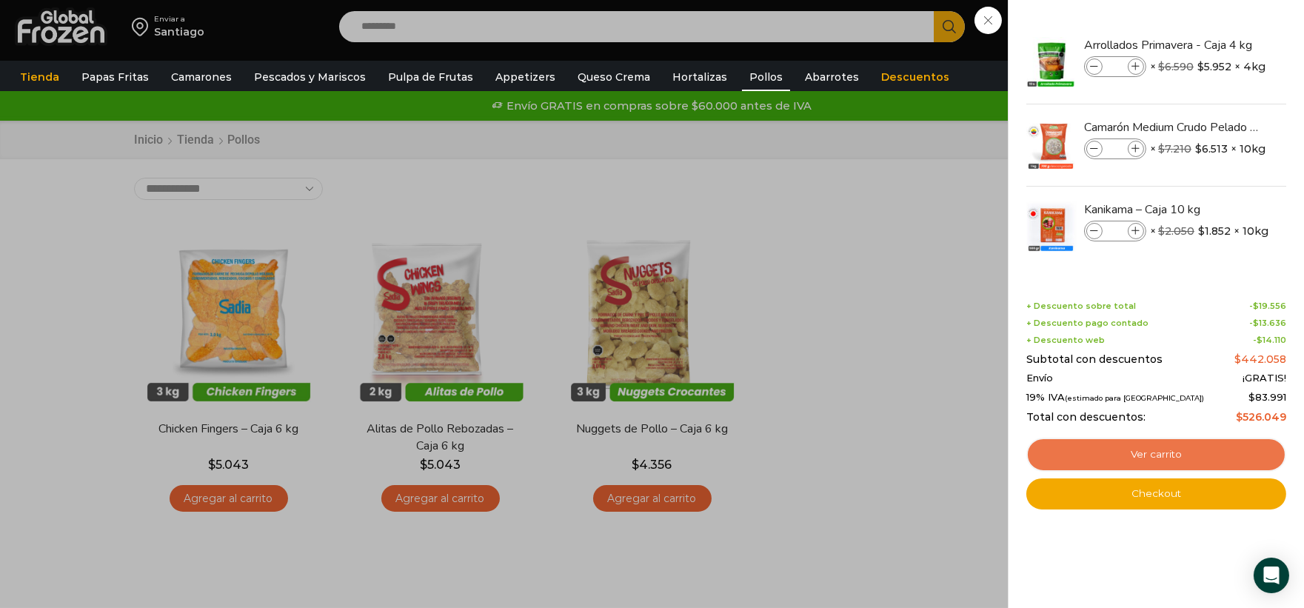
click at [1210, 454] on link "Ver carrito" at bounding box center [1156, 455] width 260 height 34
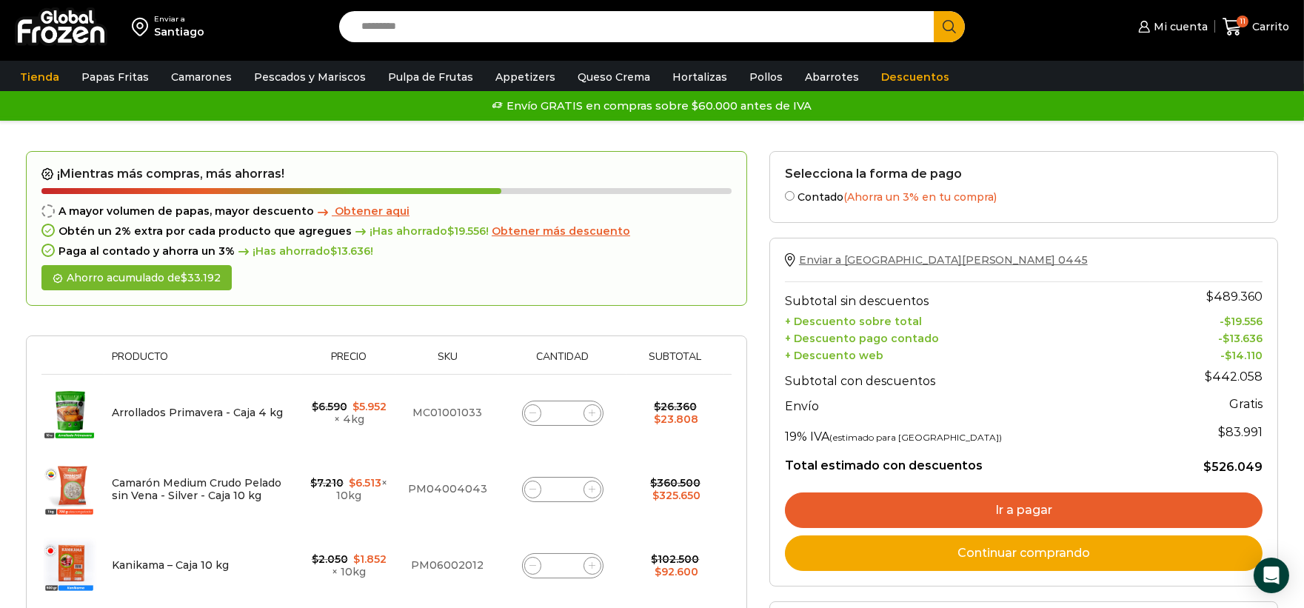
click at [904, 258] on span "Enviar a [GEOGRAPHIC_DATA][PERSON_NAME] 0445" at bounding box center [943, 259] width 289 height 13
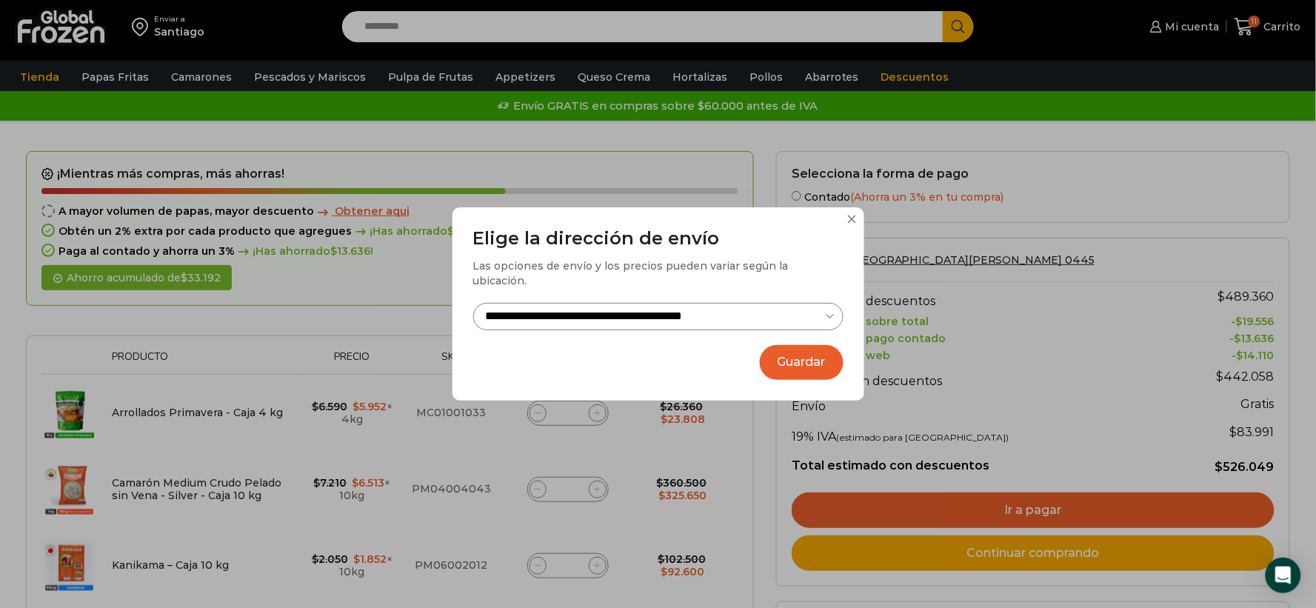
click at [822, 352] on button "Guardar" at bounding box center [802, 362] width 84 height 35
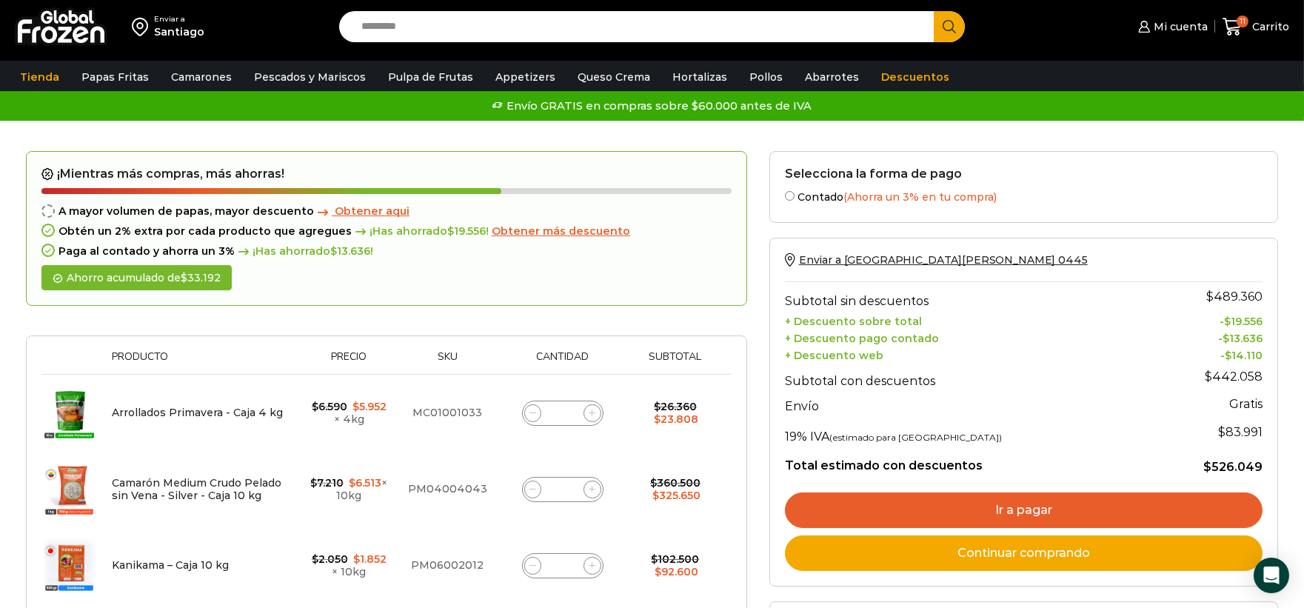
click at [1069, 504] on link "Ir a pagar" at bounding box center [1024, 510] width 478 height 36
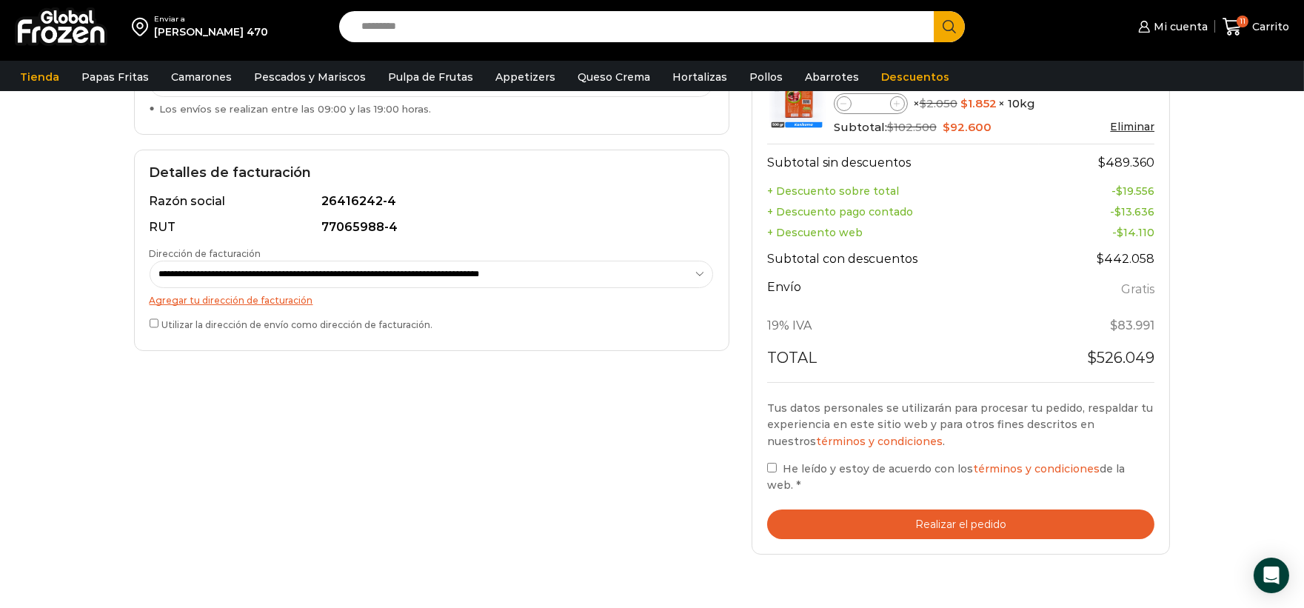
scroll to position [372, 0]
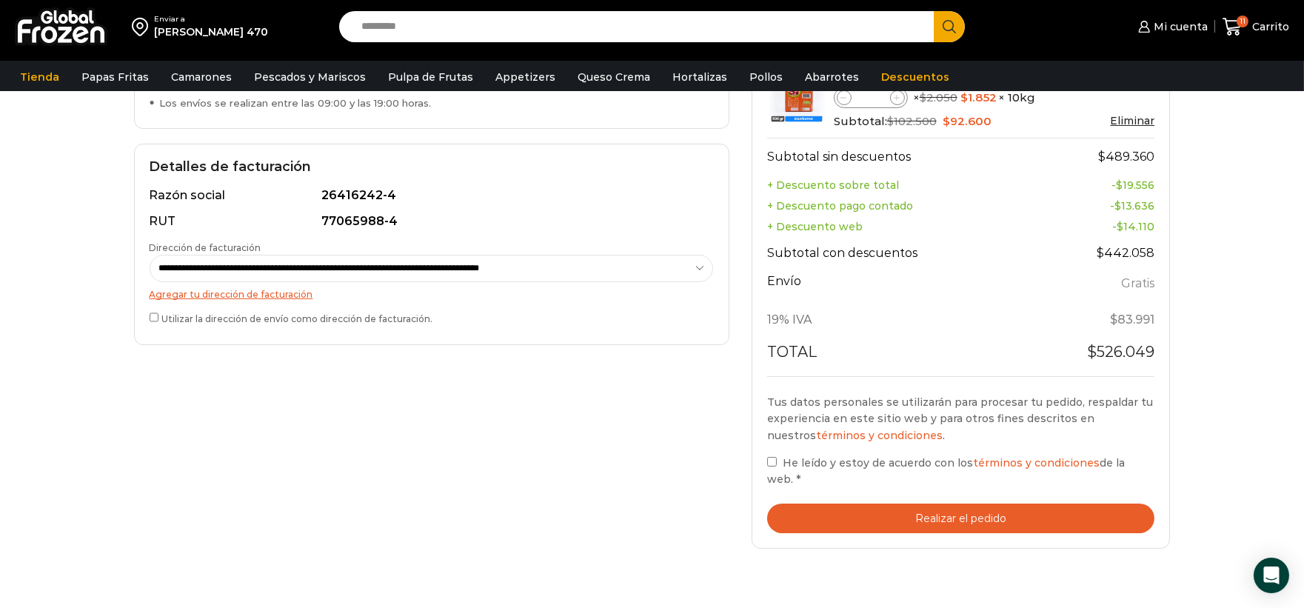
click at [979, 509] on button "Realizar el pedido" at bounding box center [961, 518] width 388 height 30
